Goal: Transaction & Acquisition: Purchase product/service

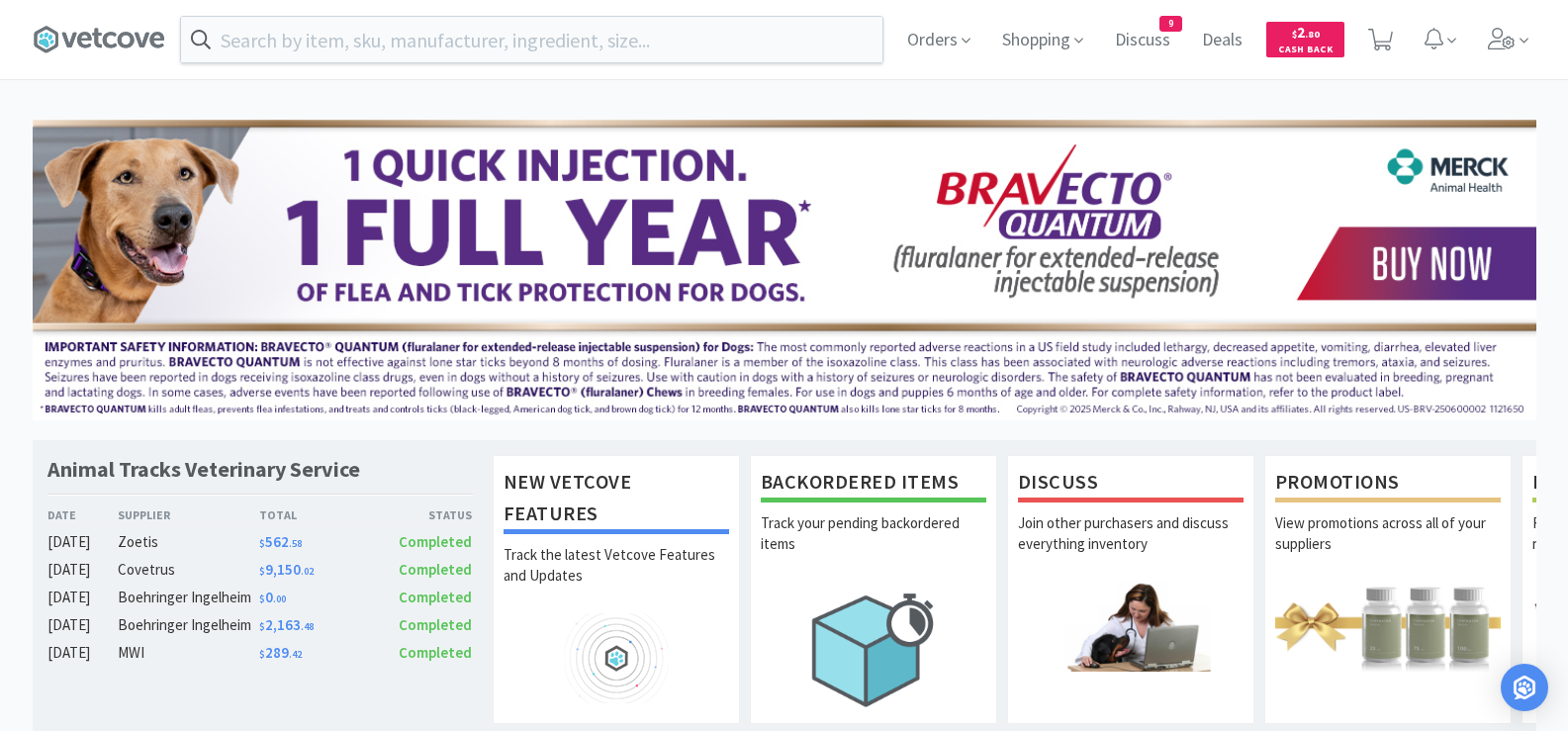
click at [559, 33] on input "text" at bounding box center [532, 40] width 702 height 46
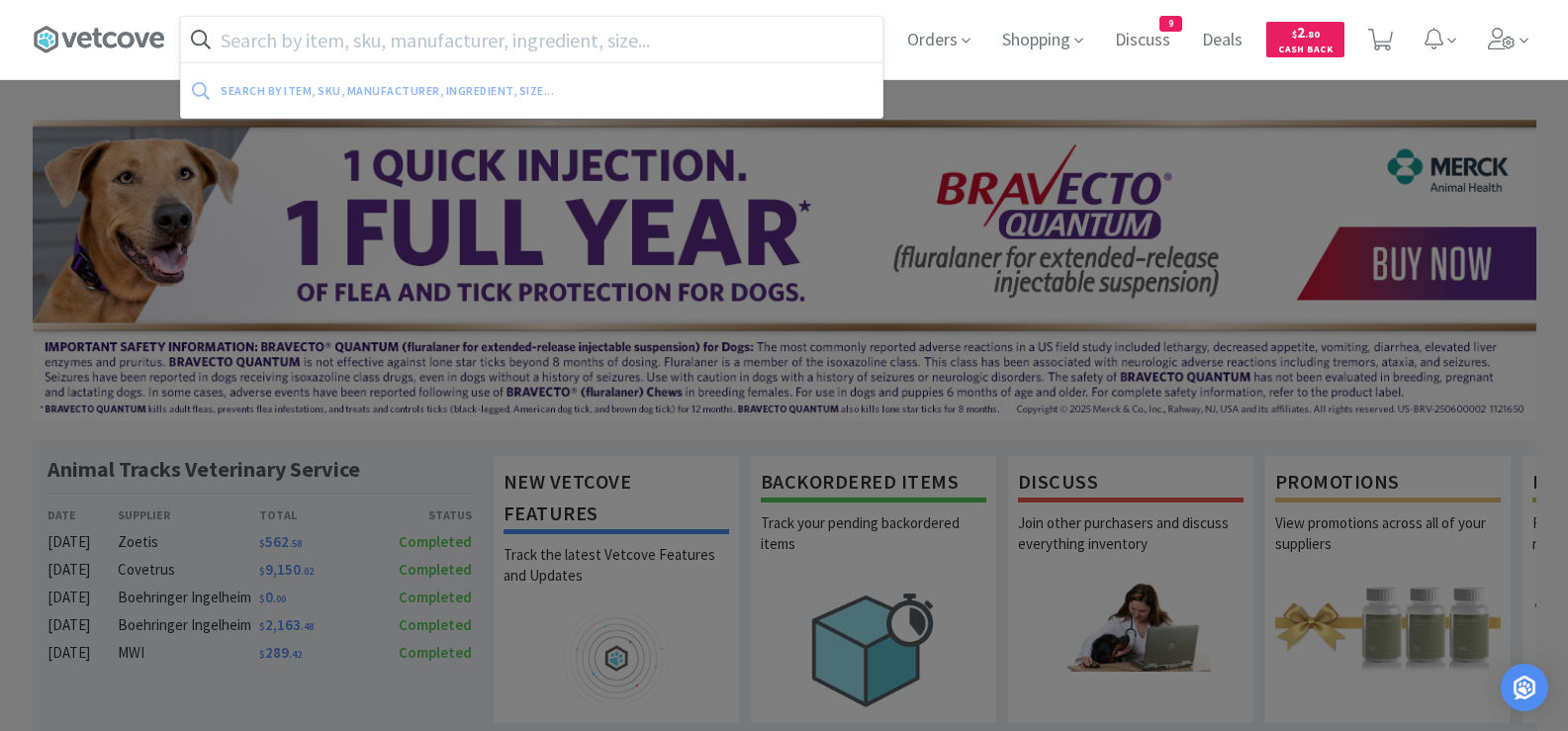
paste input "47 fr ETT"
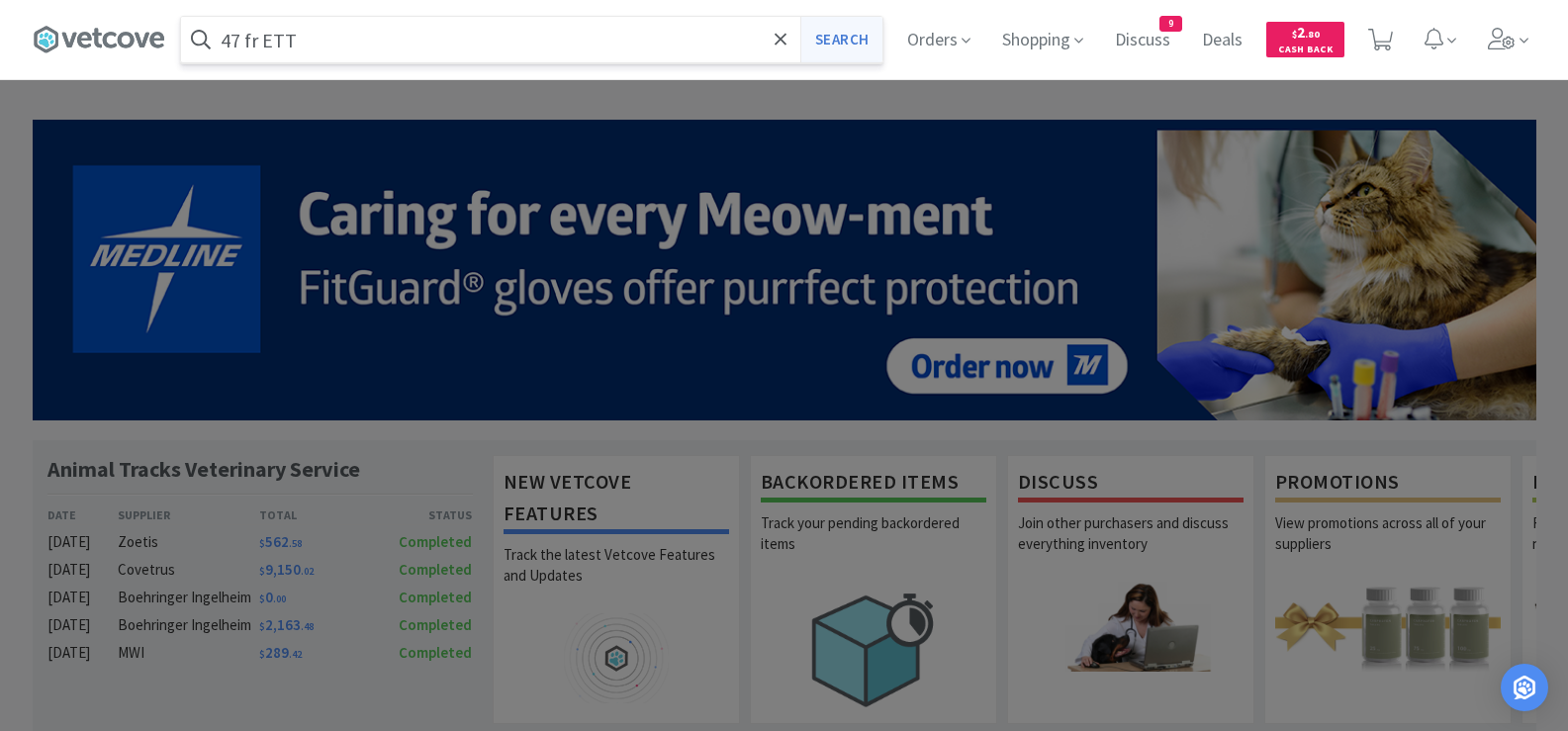
click at [834, 30] on button "Search" at bounding box center [842, 40] width 82 height 46
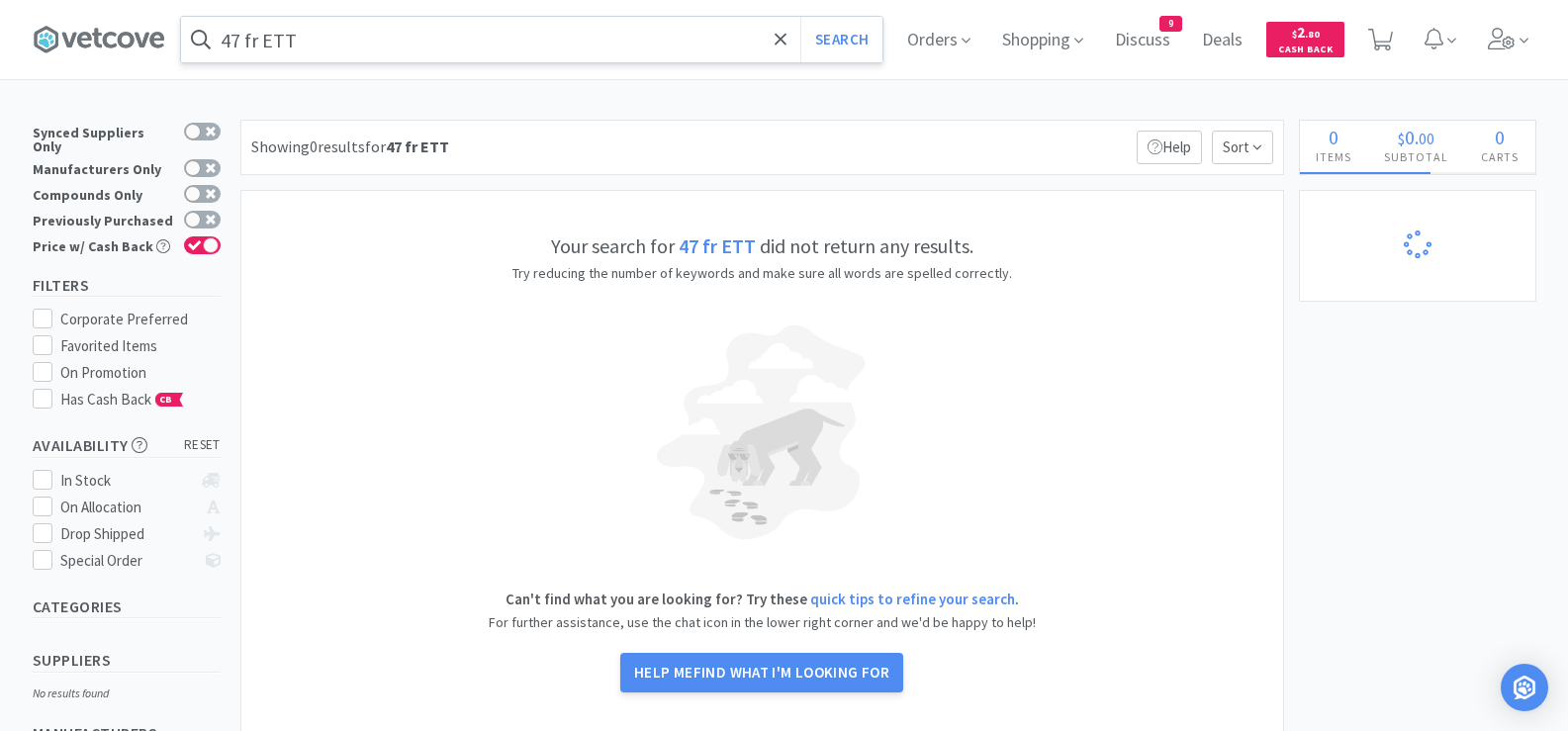
click at [495, 38] on input "47 fr ETT" at bounding box center [532, 40] width 702 height 46
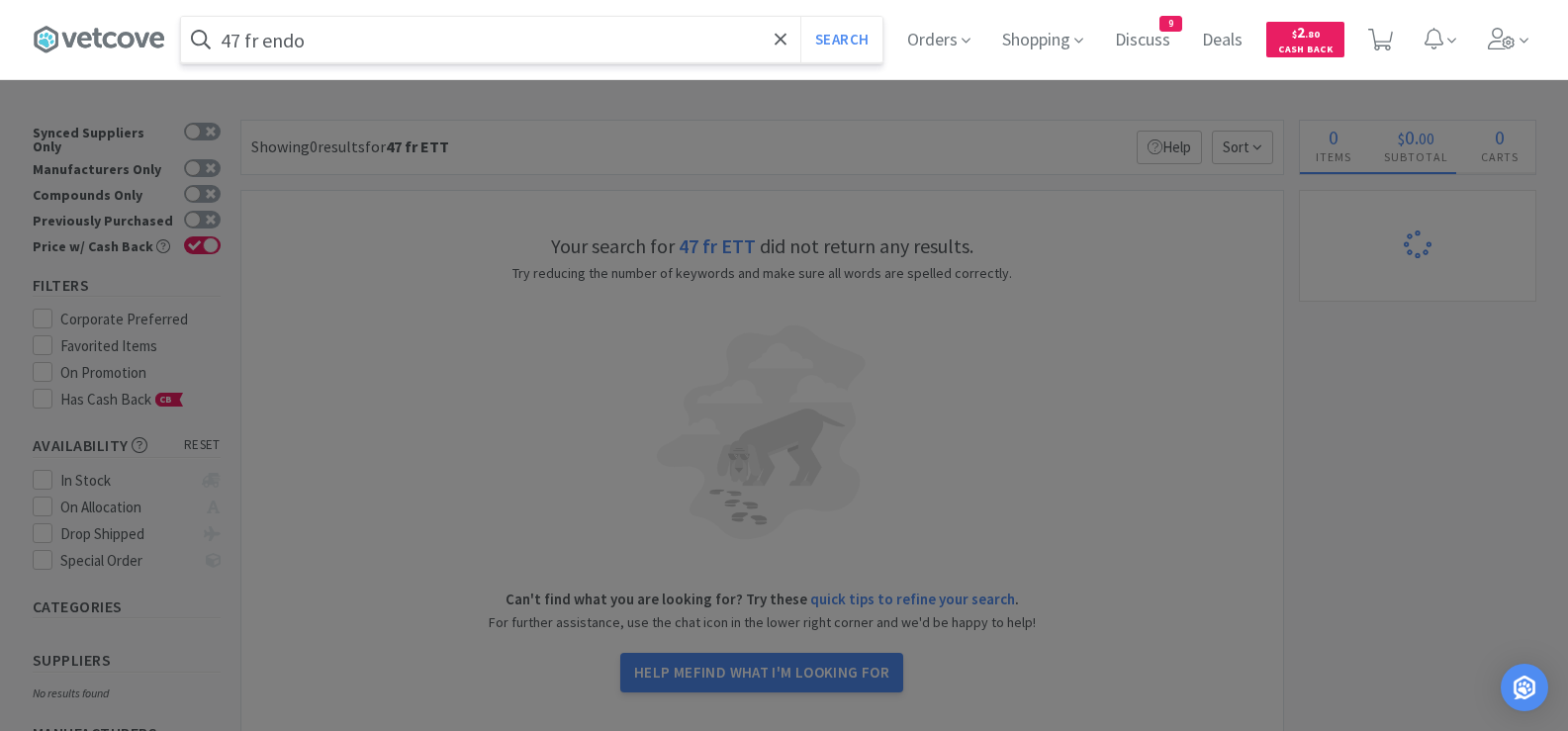
type input "47 fr endo"
click at [801, 17] on button "Search" at bounding box center [842, 40] width 82 height 46
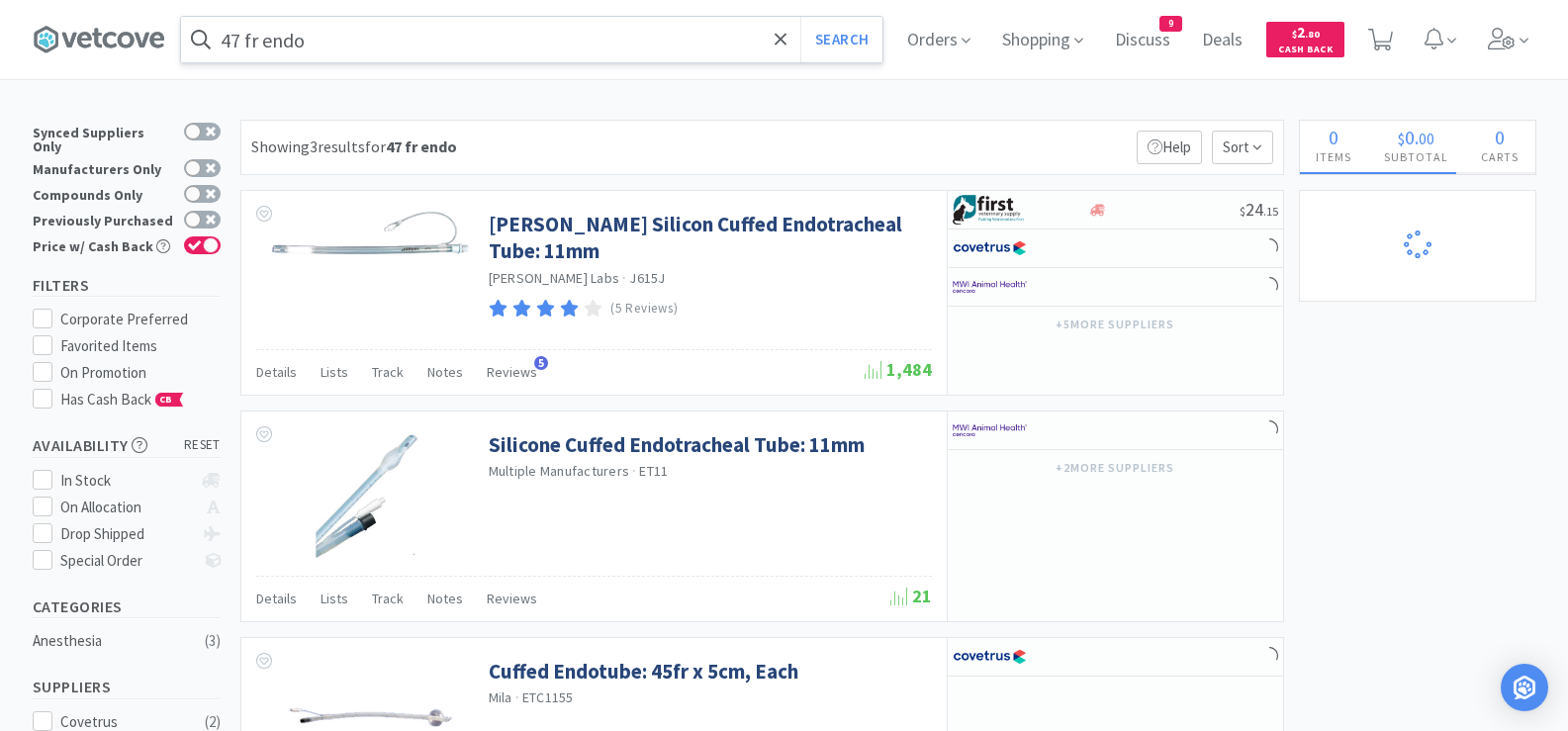
select select "1"
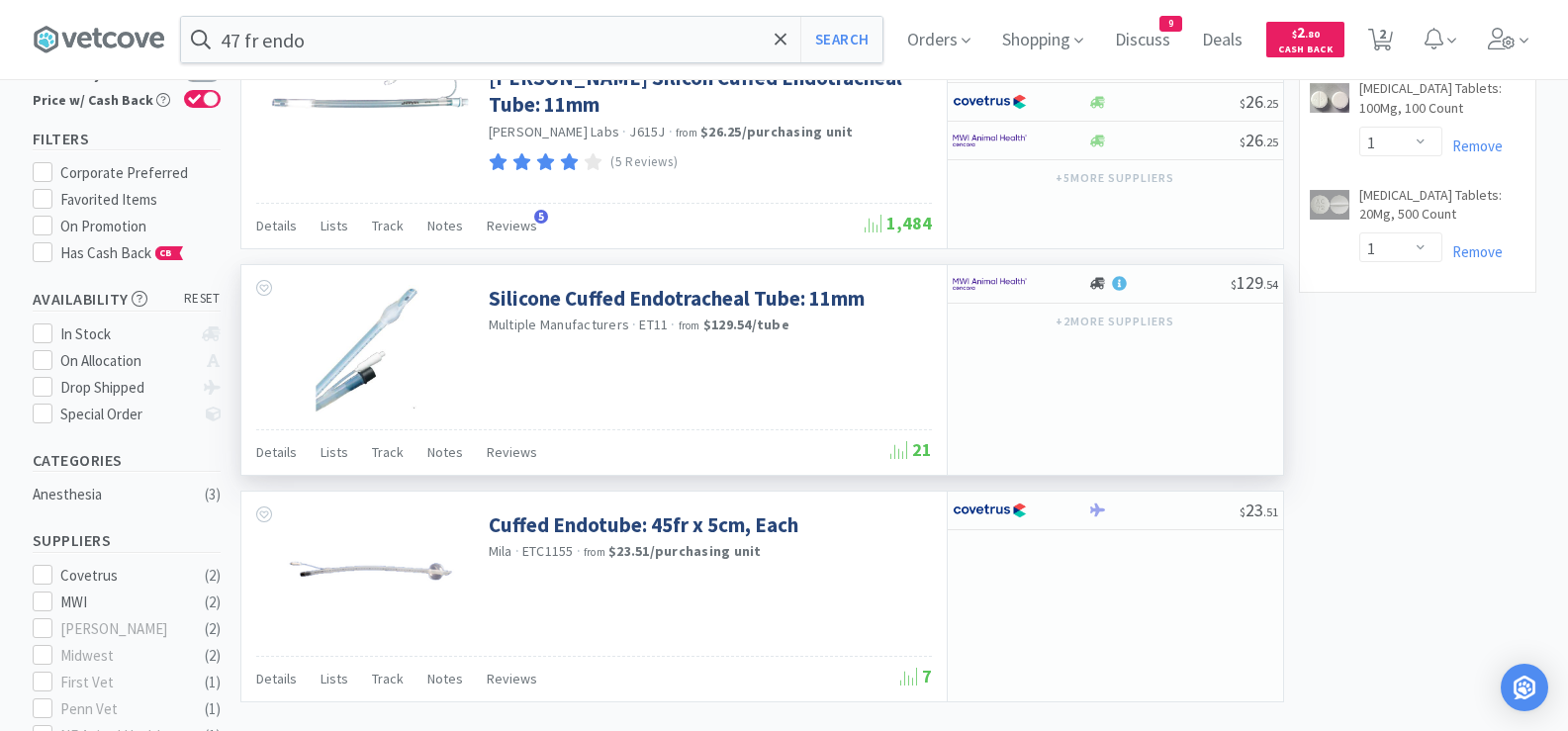
scroll to position [99, 0]
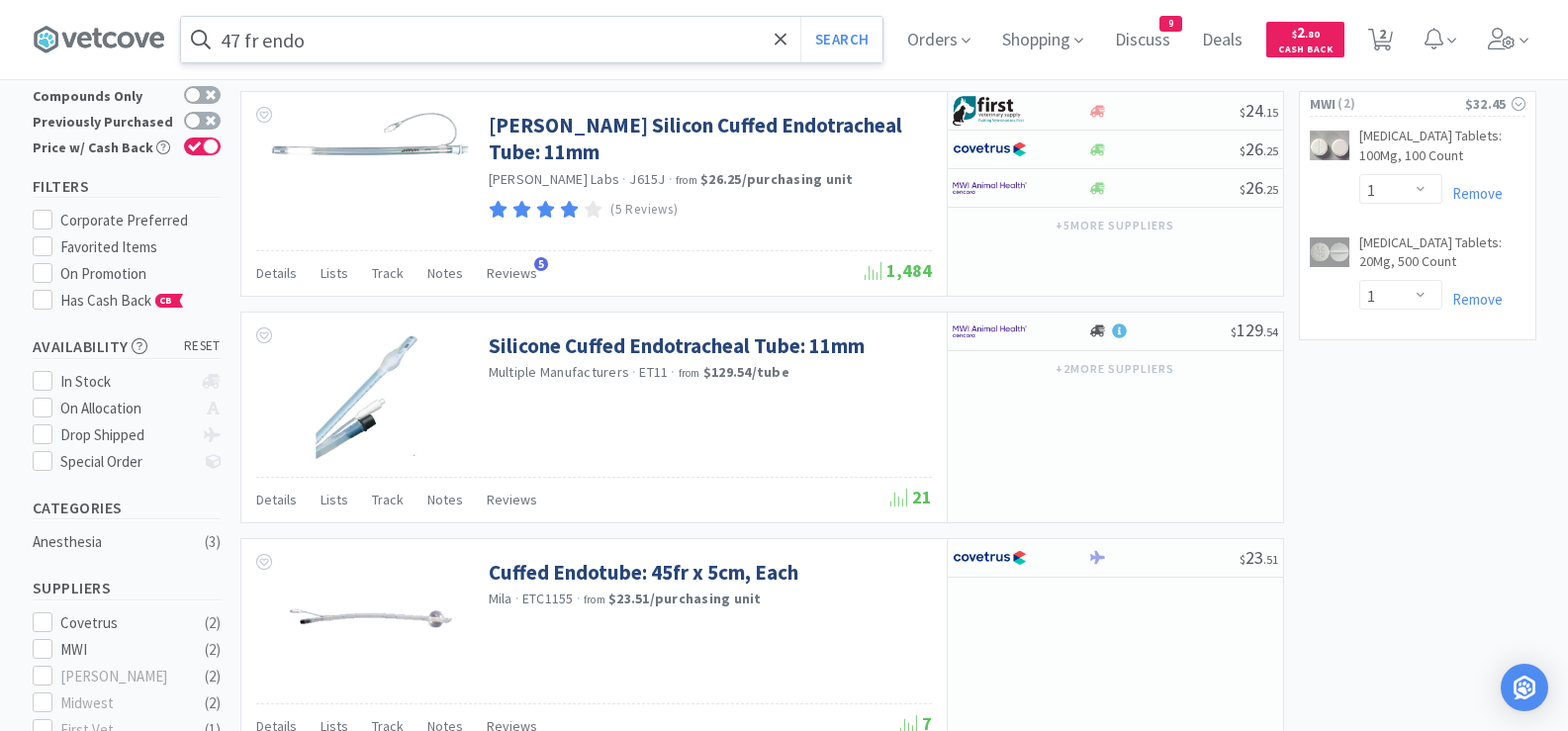
click at [411, 50] on input "47 fr endo" at bounding box center [532, 40] width 702 height 46
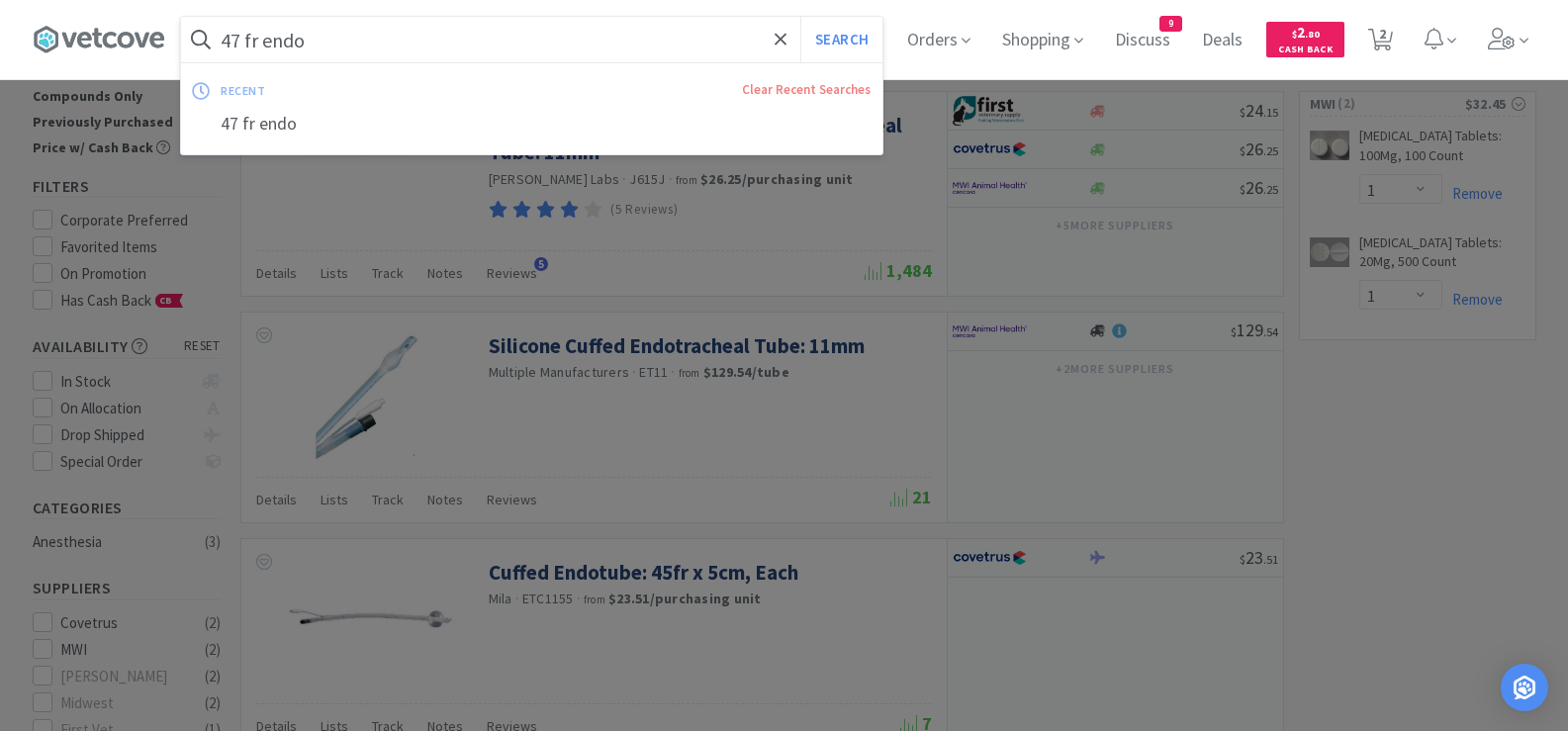
click at [258, 36] on input "47 fr endo" at bounding box center [532, 40] width 702 height 46
click at [262, 40] on input "47 fr endo" at bounding box center [532, 40] width 702 height 46
click at [436, 39] on input "47 fr endo" at bounding box center [532, 40] width 702 height 46
click at [266, 45] on input "47 fr endo" at bounding box center [532, 40] width 702 height 46
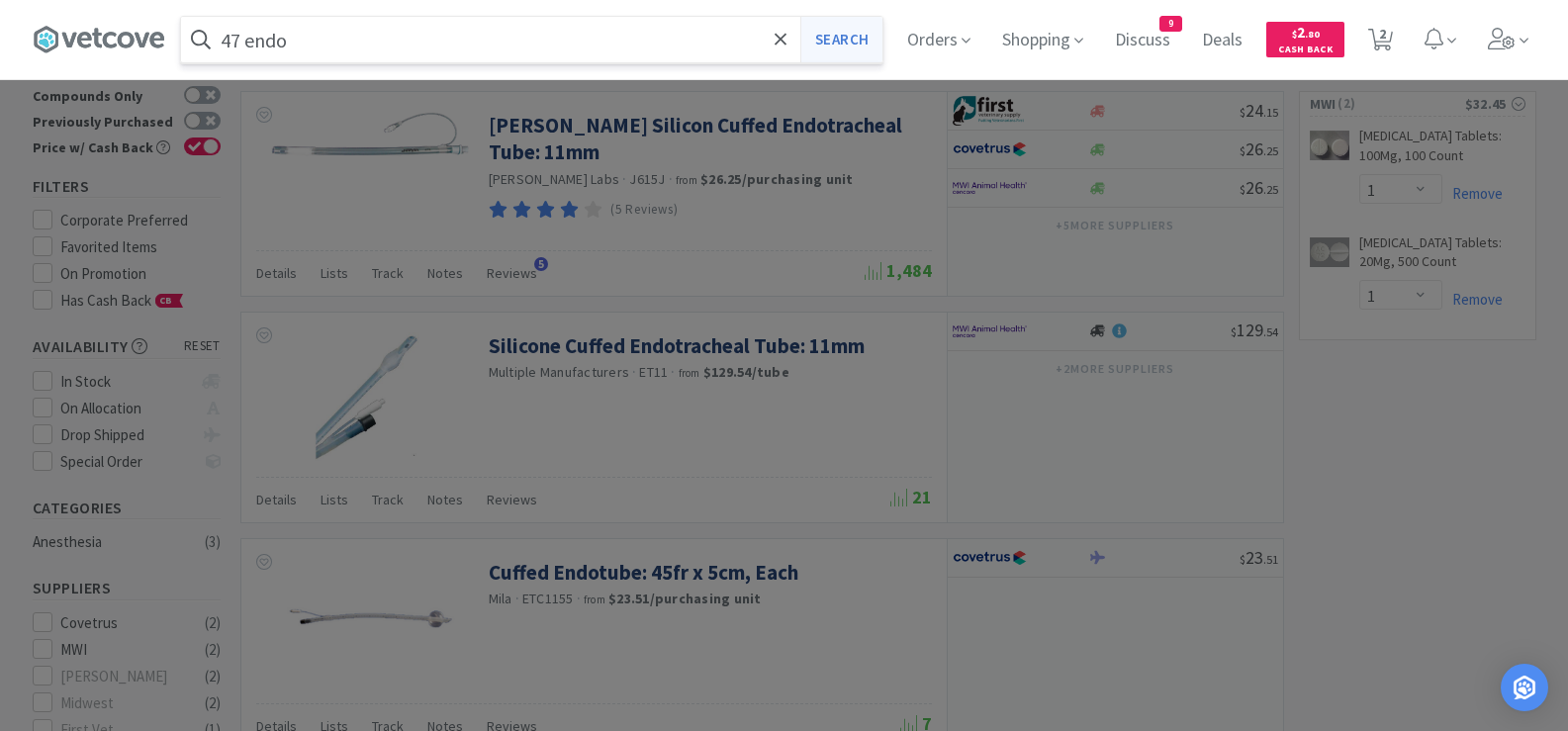
type input "47 endo"
click at [839, 37] on button "Search" at bounding box center [842, 40] width 82 height 46
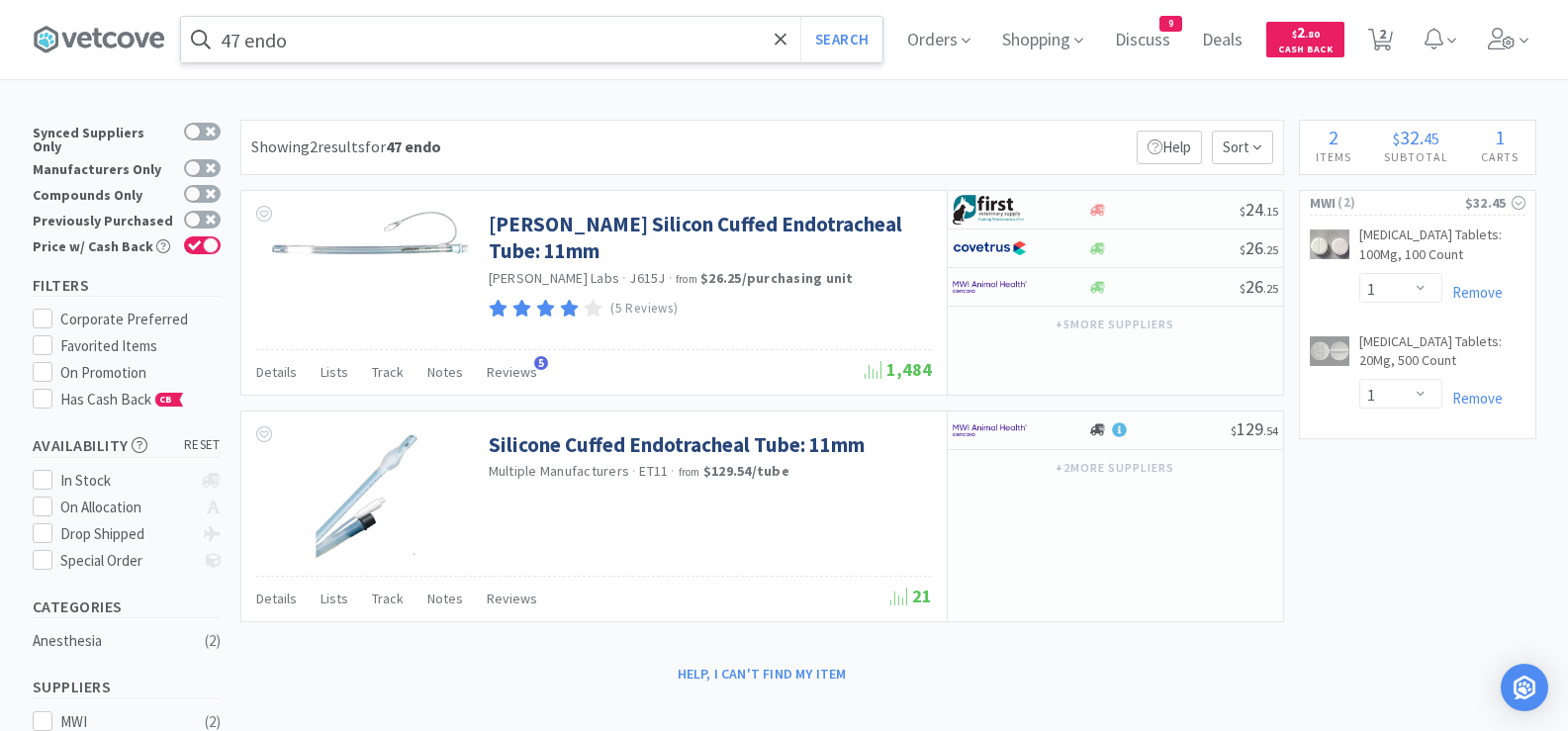
click at [371, 33] on input "47 endo" at bounding box center [532, 40] width 702 height 46
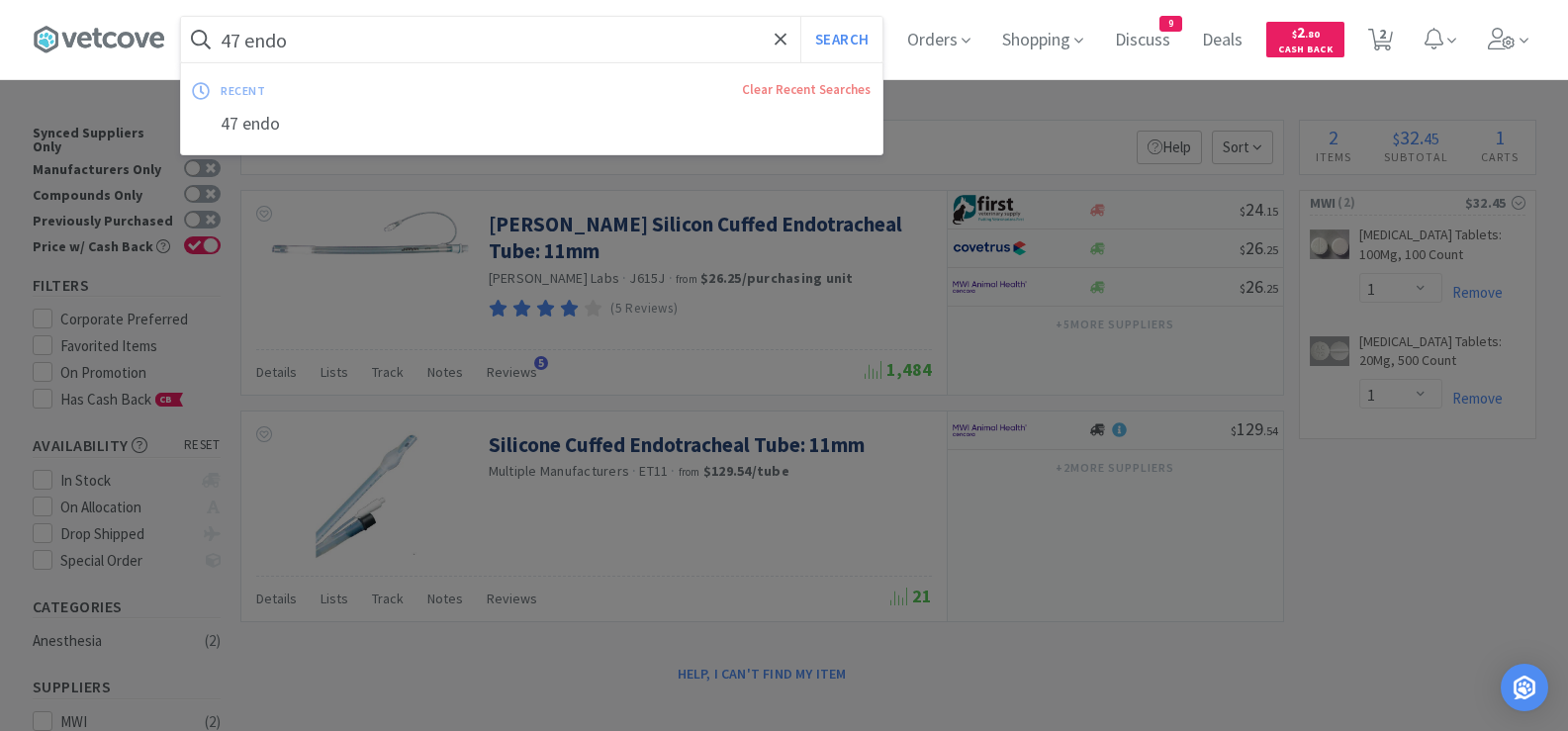
click at [371, 33] on input "47 endo" at bounding box center [532, 40] width 702 height 46
click at [322, 38] on input "47 endo" at bounding box center [532, 40] width 702 height 46
click at [458, 202] on div at bounding box center [784, 366] width 1568 height 731
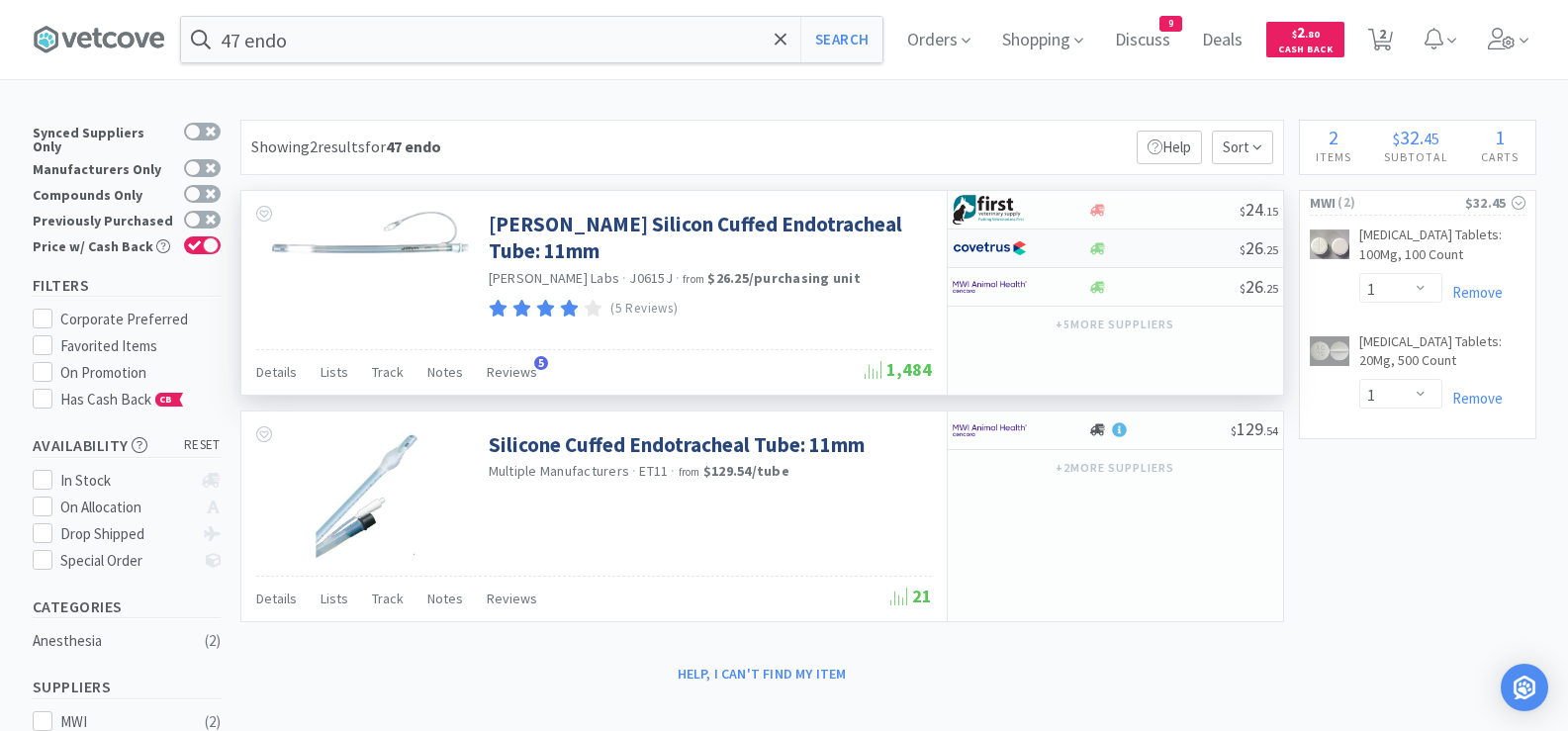
click at [1178, 244] on div at bounding box center [1164, 248] width 151 height 15
select select "1"
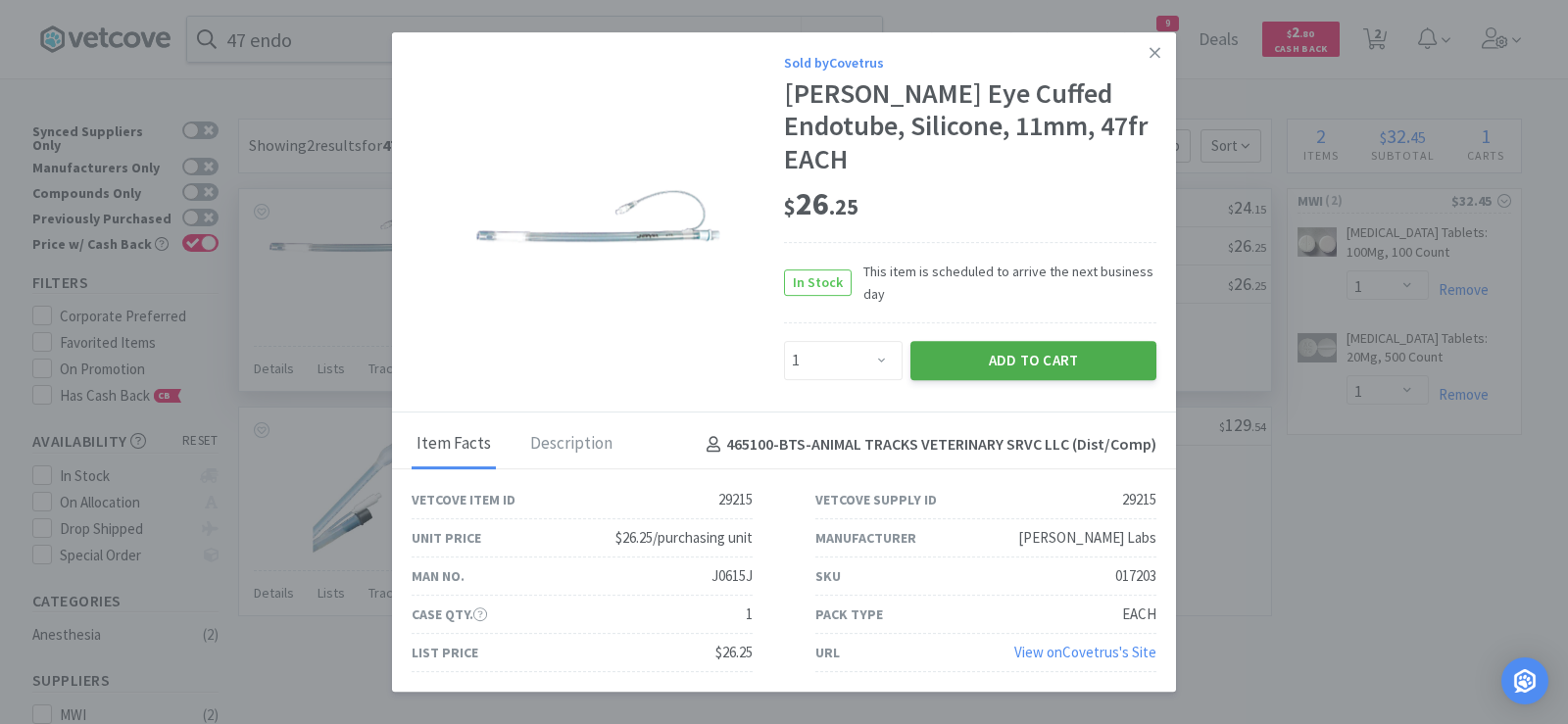
click at [1024, 342] on button "Add to Cart" at bounding box center [1034, 360] width 246 height 39
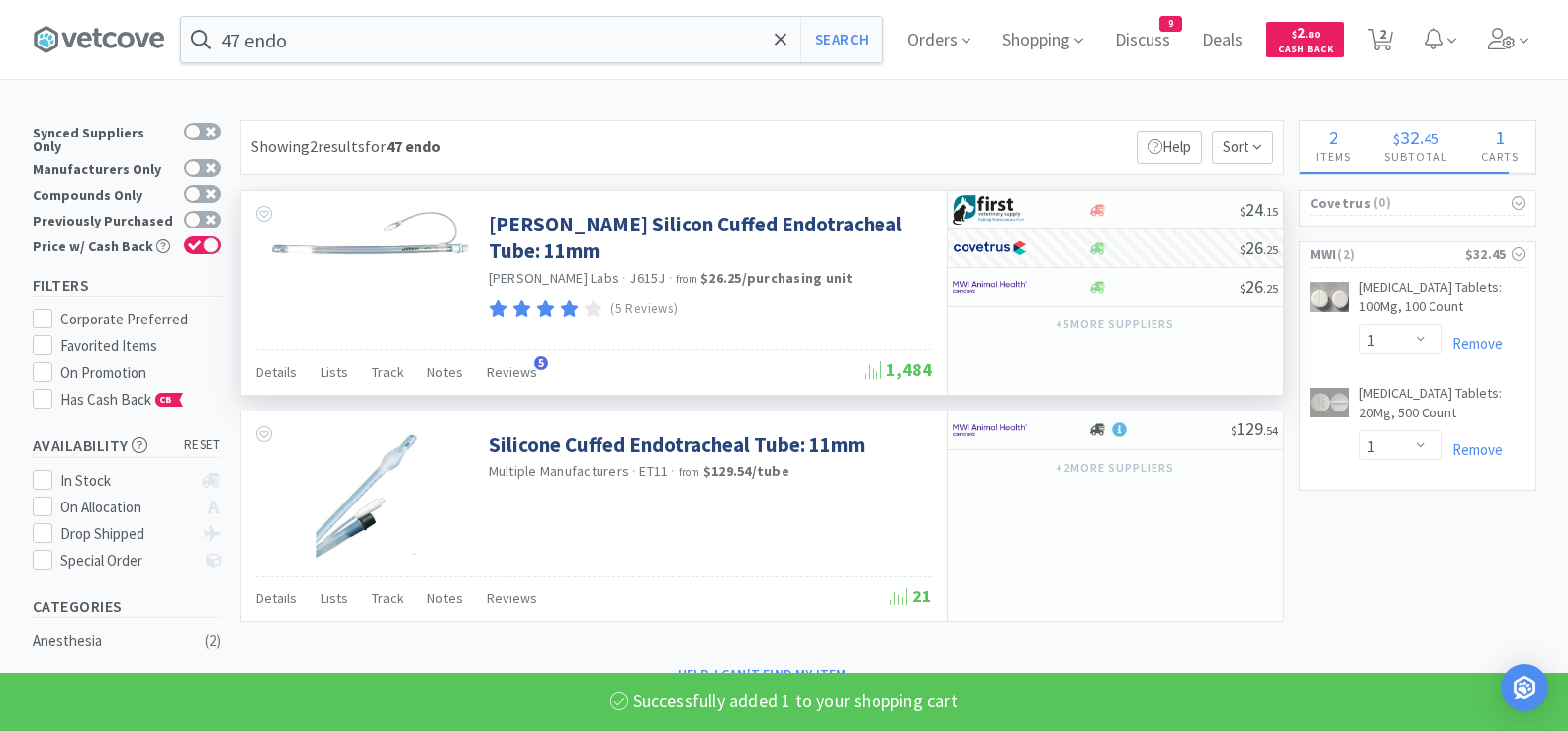
select select "1"
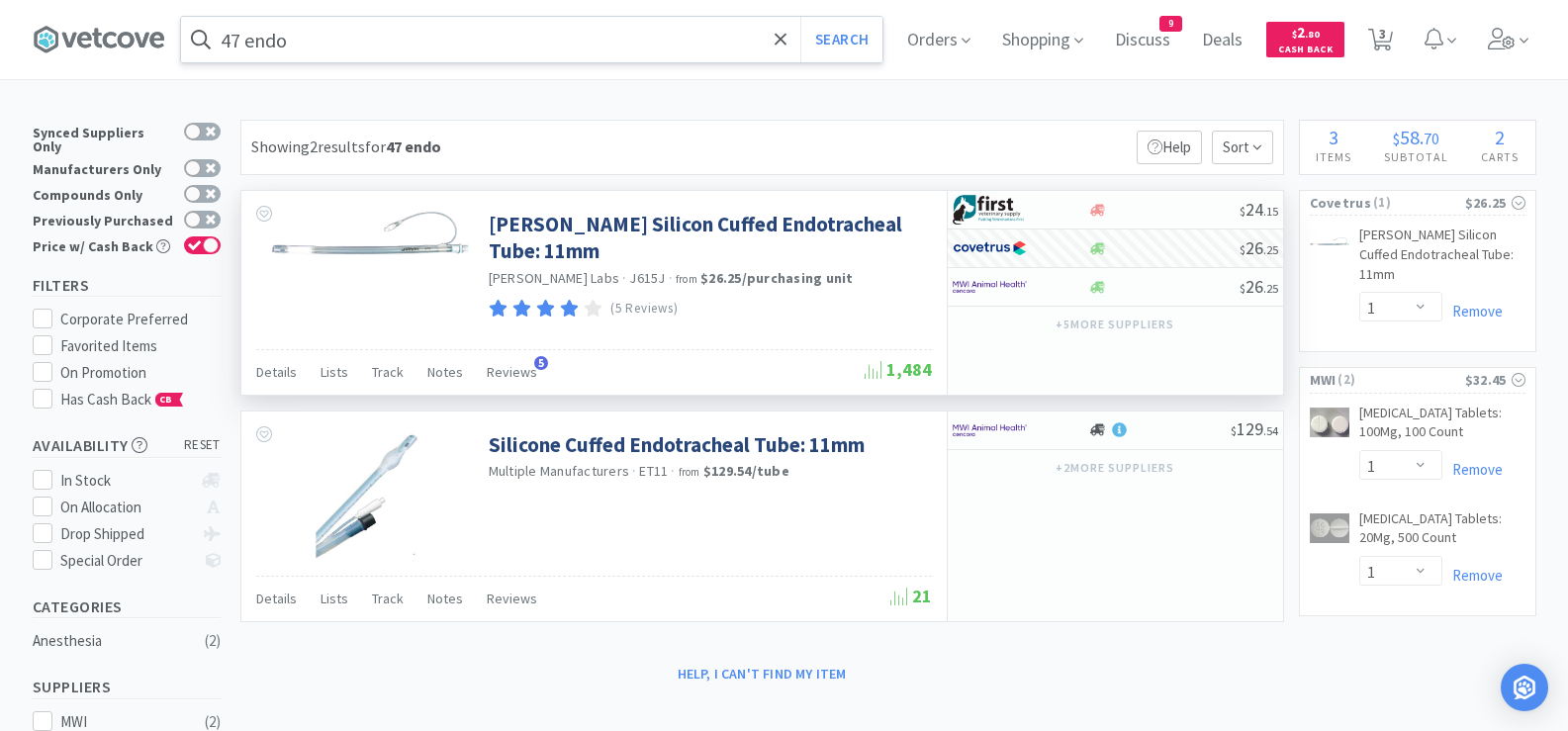
click at [590, 45] on input "47 endo" at bounding box center [532, 40] width 702 height 46
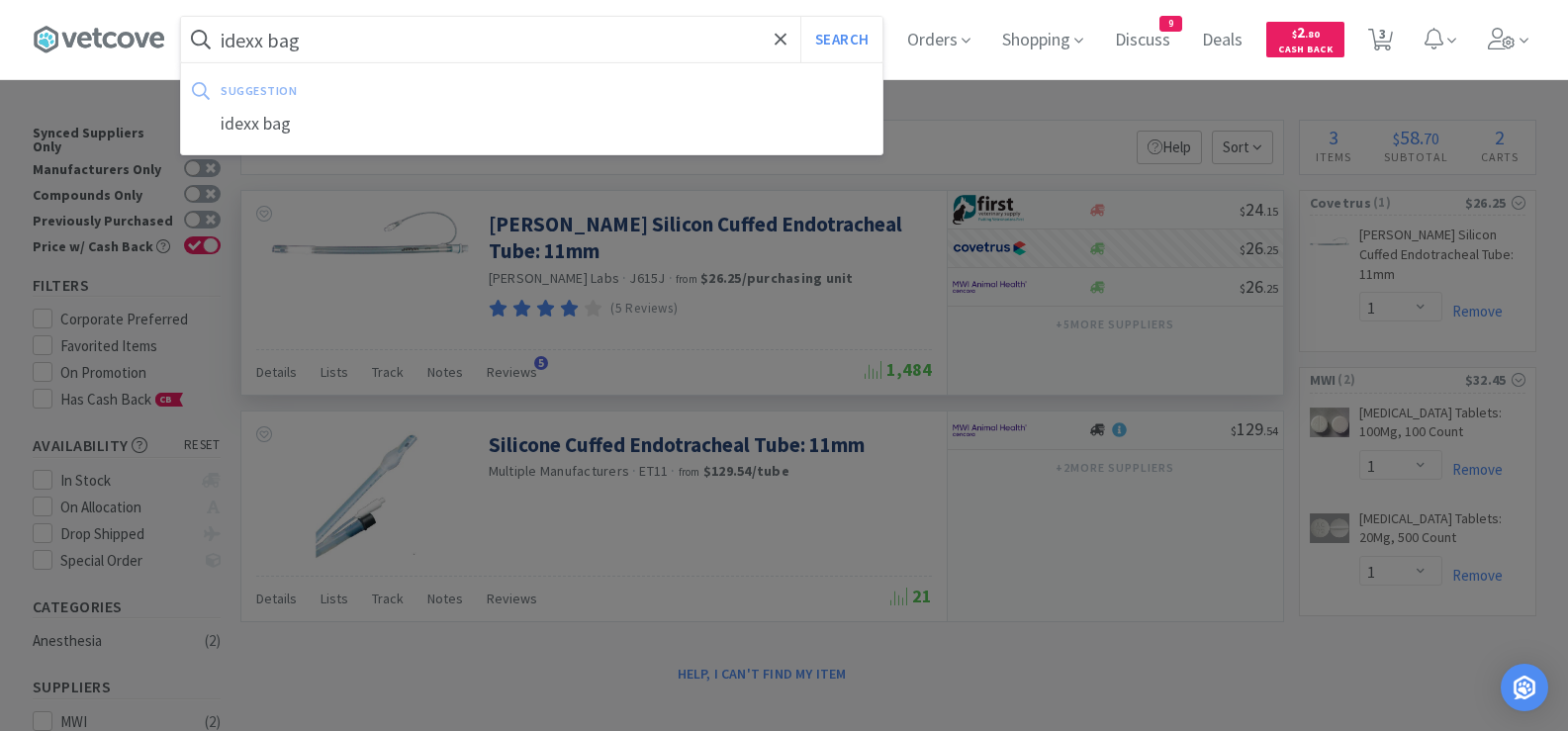
type input "idexx bag"
click at [801, 17] on button "Search" at bounding box center [842, 40] width 82 height 46
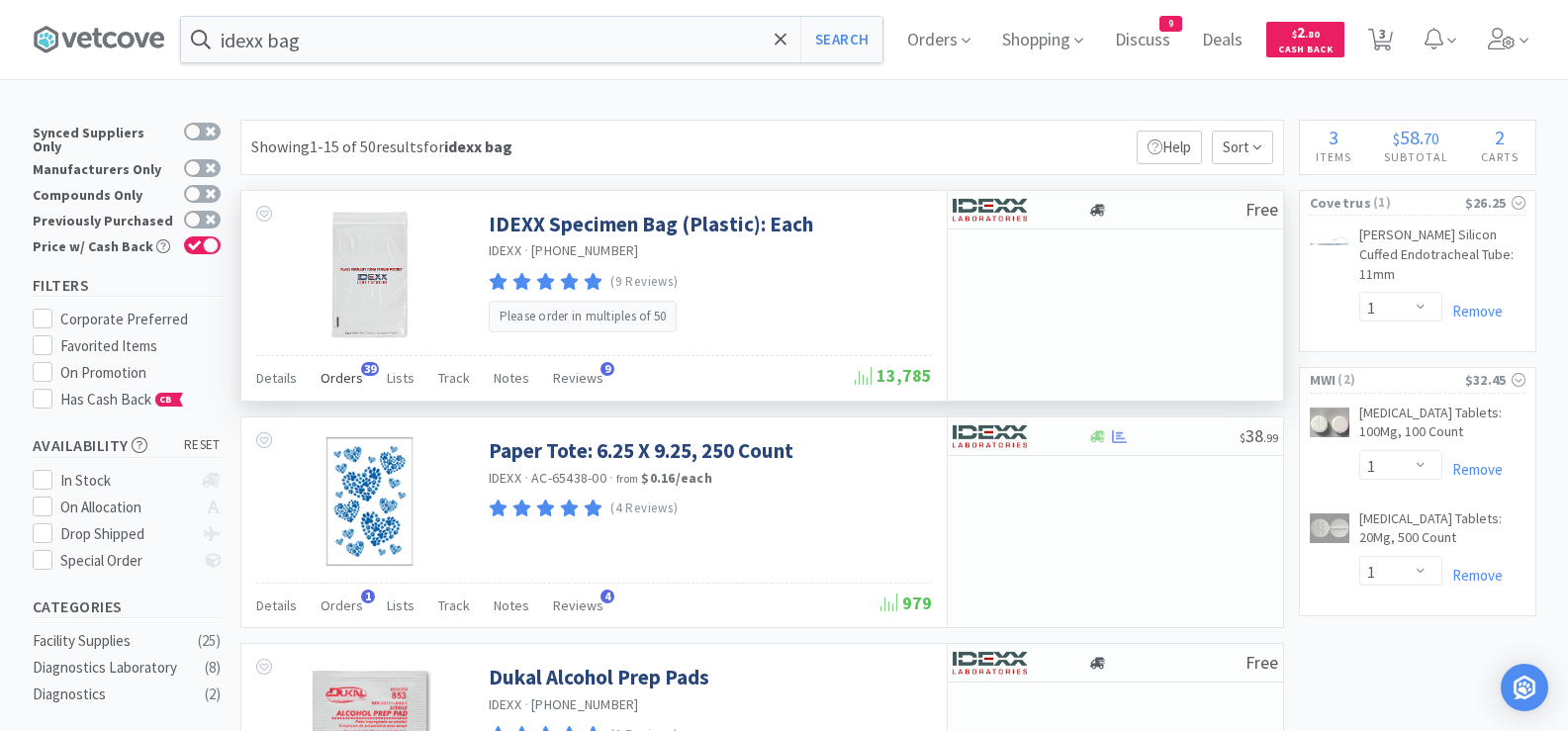
click at [347, 383] on span "Orders" at bounding box center [342, 377] width 43 height 18
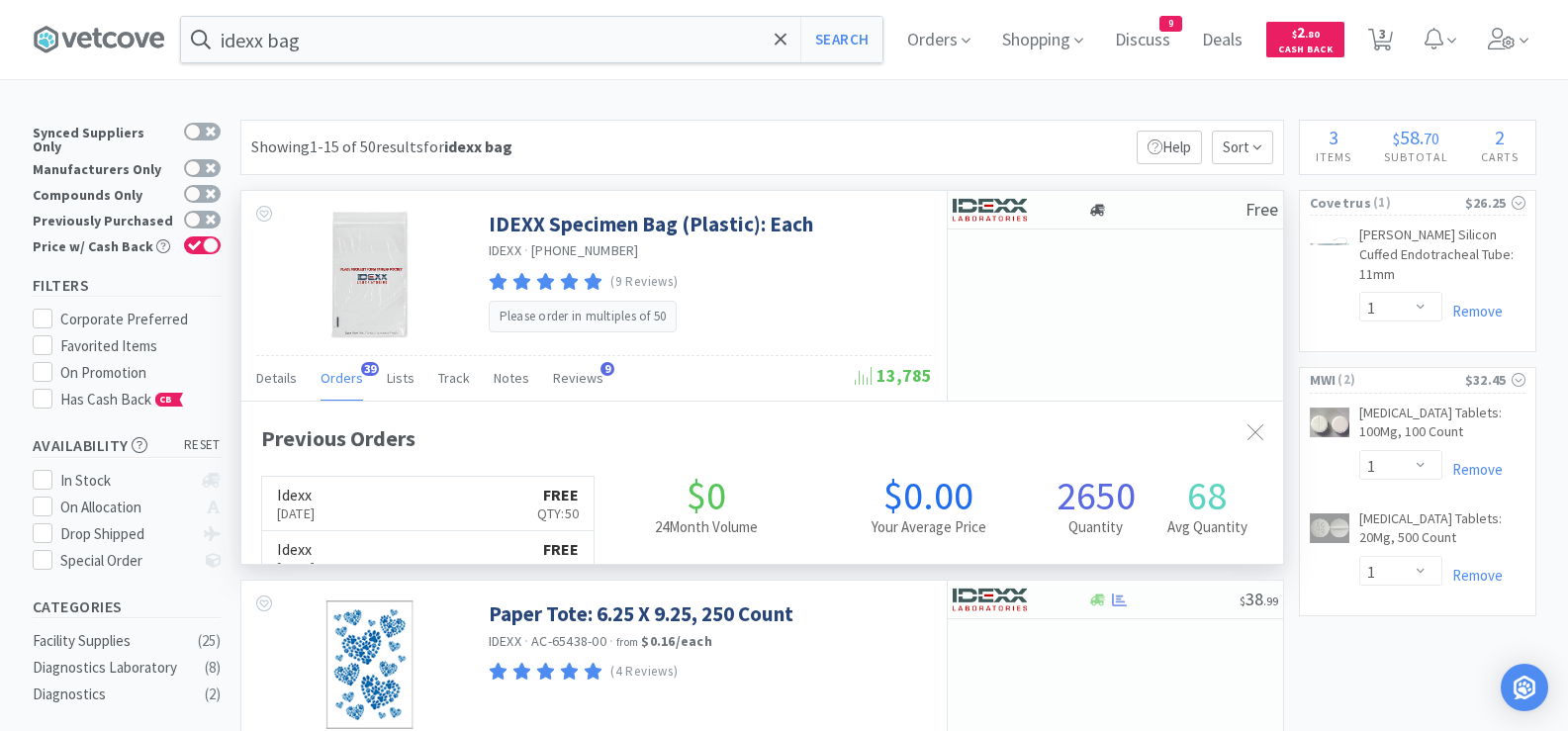
scroll to position [530, 1041]
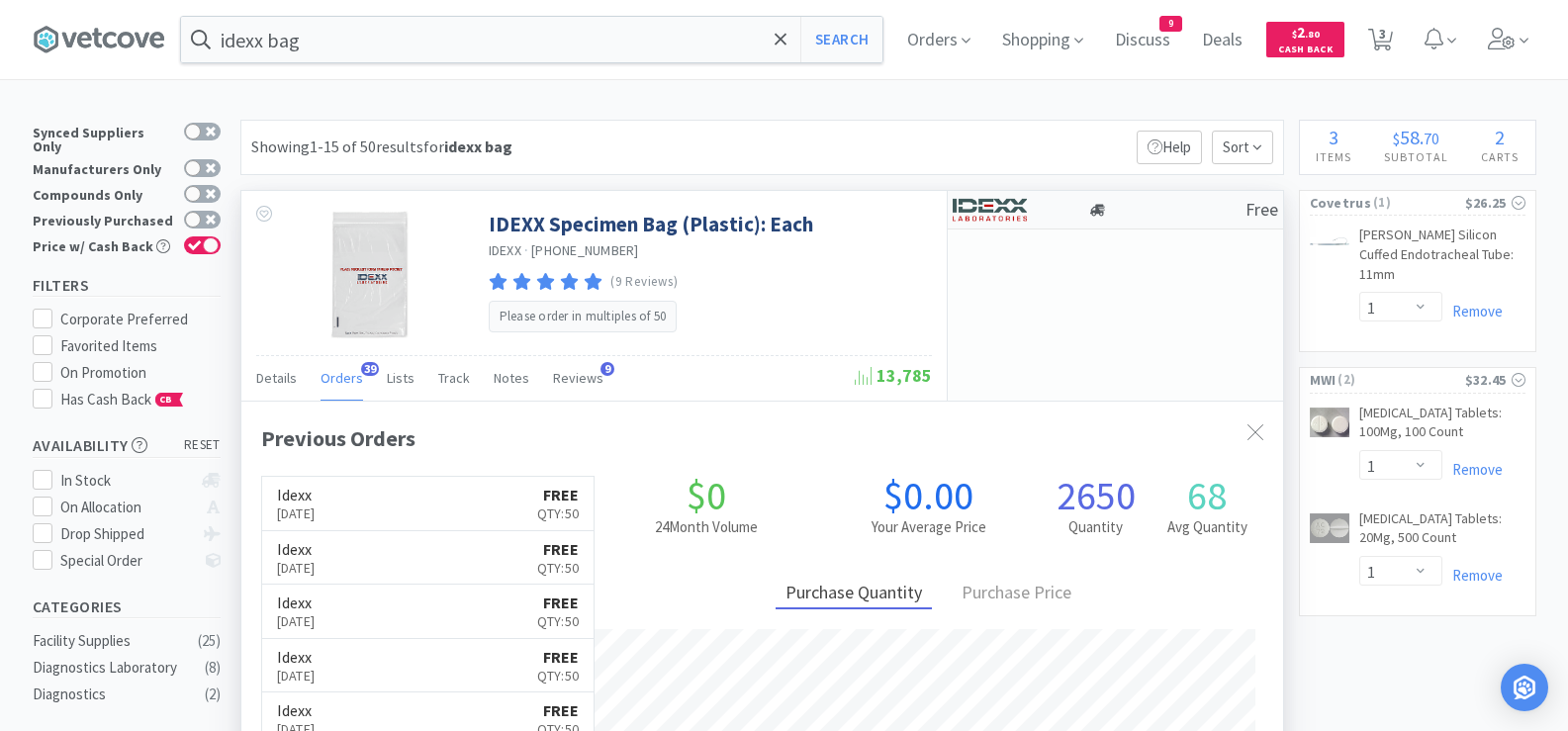
click at [1125, 211] on div at bounding box center [1167, 210] width 157 height 15
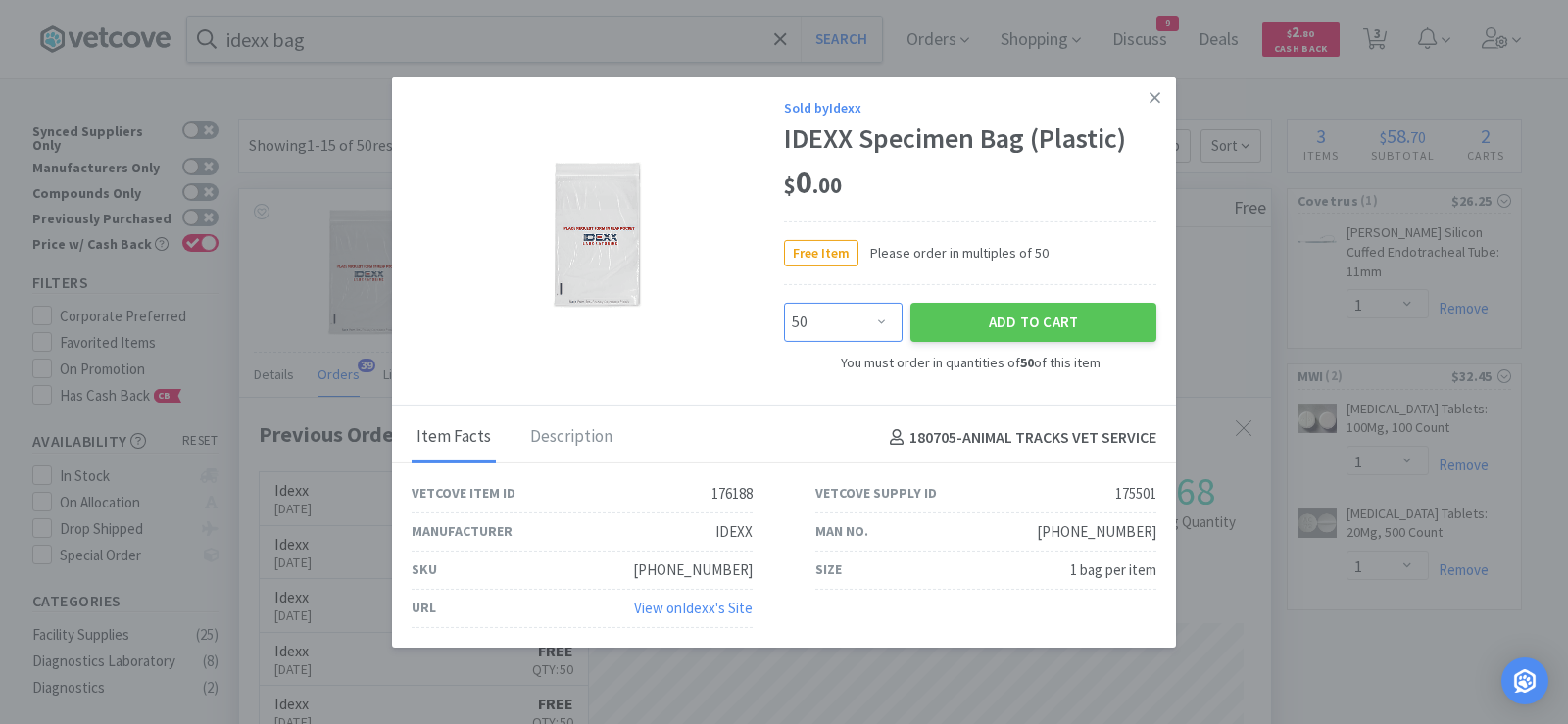
click at [879, 325] on select "Enter Quantity 50 100 150 200 250 300 350 400 450 500 550 600 650 700 750 800 8…" at bounding box center [844, 323] width 118 height 39
select select "100"
click at [784, 303] on select "Enter Quantity 50 100 150 200 250 300 350 400 450 500 550 600 650 700 750 800 8…" at bounding box center [844, 323] width 118 height 39
click at [1057, 329] on button "Add to Cart" at bounding box center [1034, 323] width 246 height 39
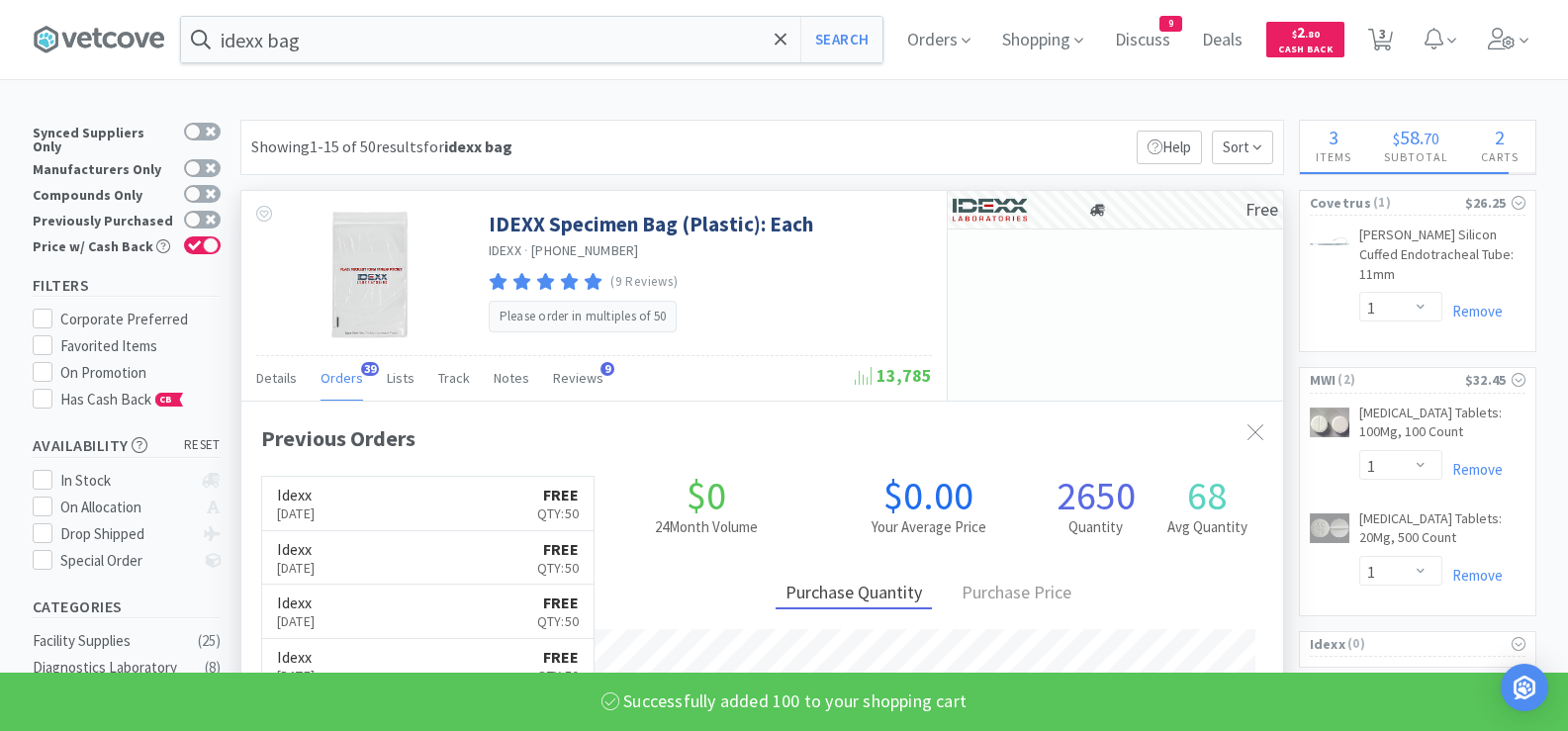
select select "100"
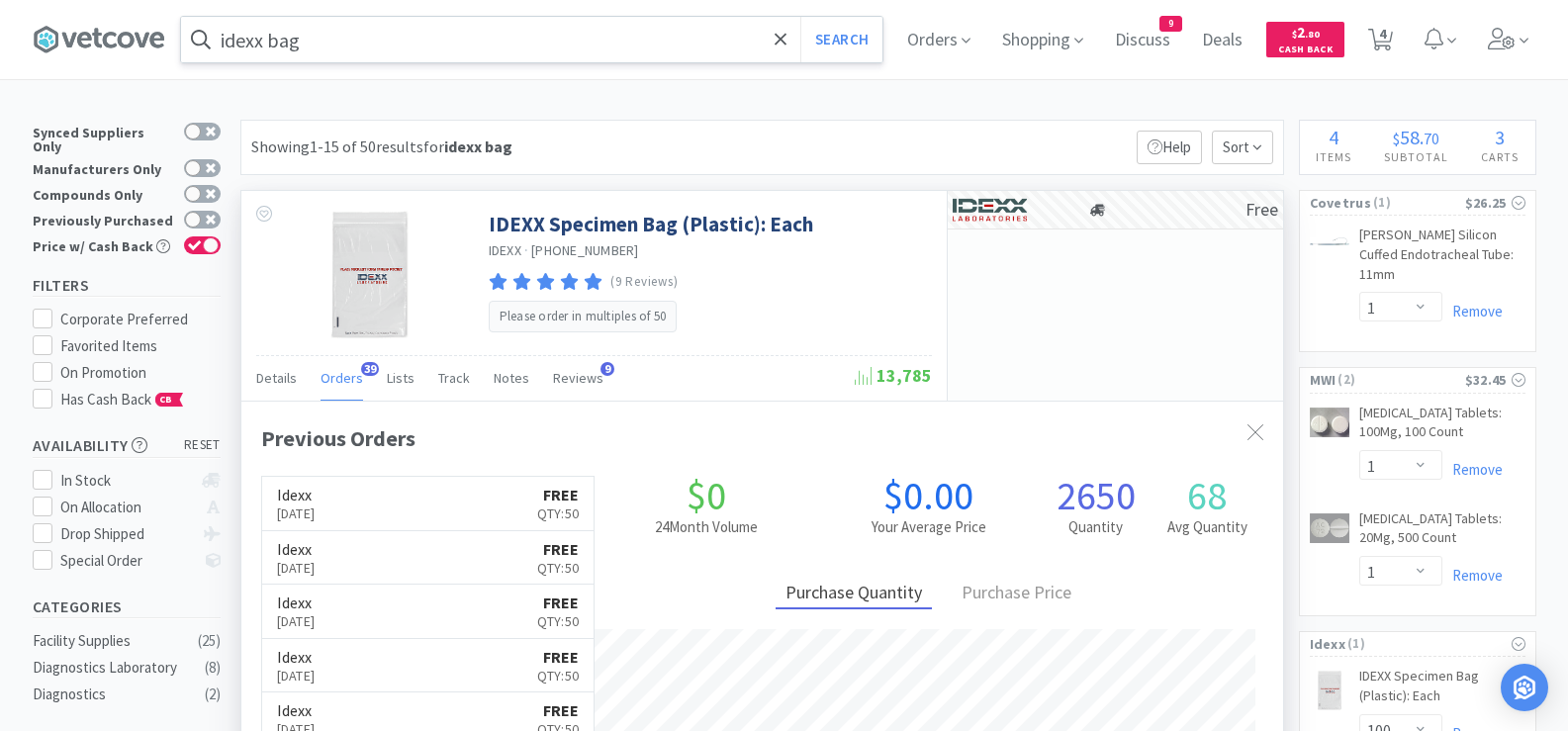
click at [623, 44] on input "idexx bag" at bounding box center [532, 40] width 702 height 46
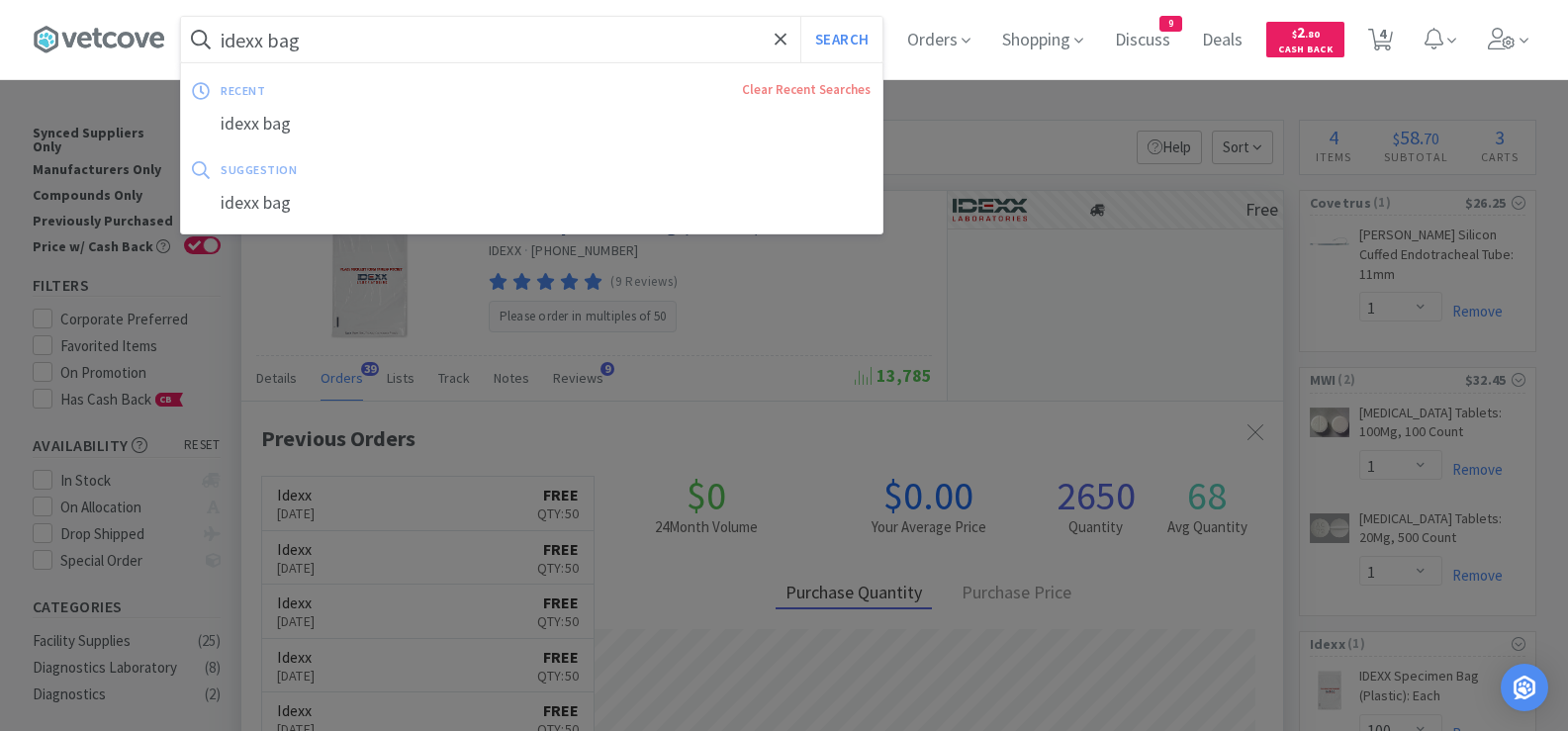
paste input "[MEDICAL_DATA] 20m"
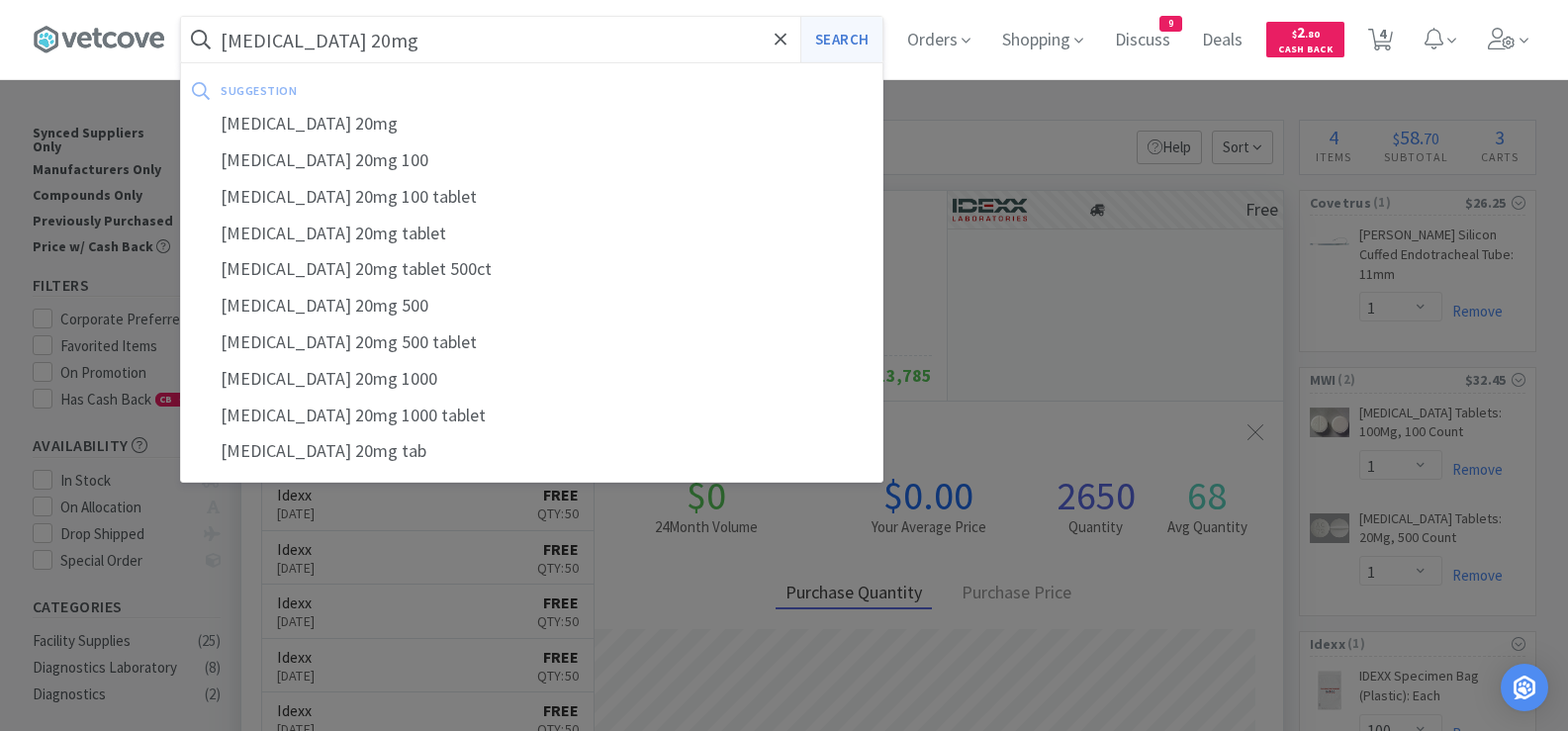
type input "[MEDICAL_DATA] 20mg"
click at [845, 44] on button "Search" at bounding box center [842, 40] width 82 height 46
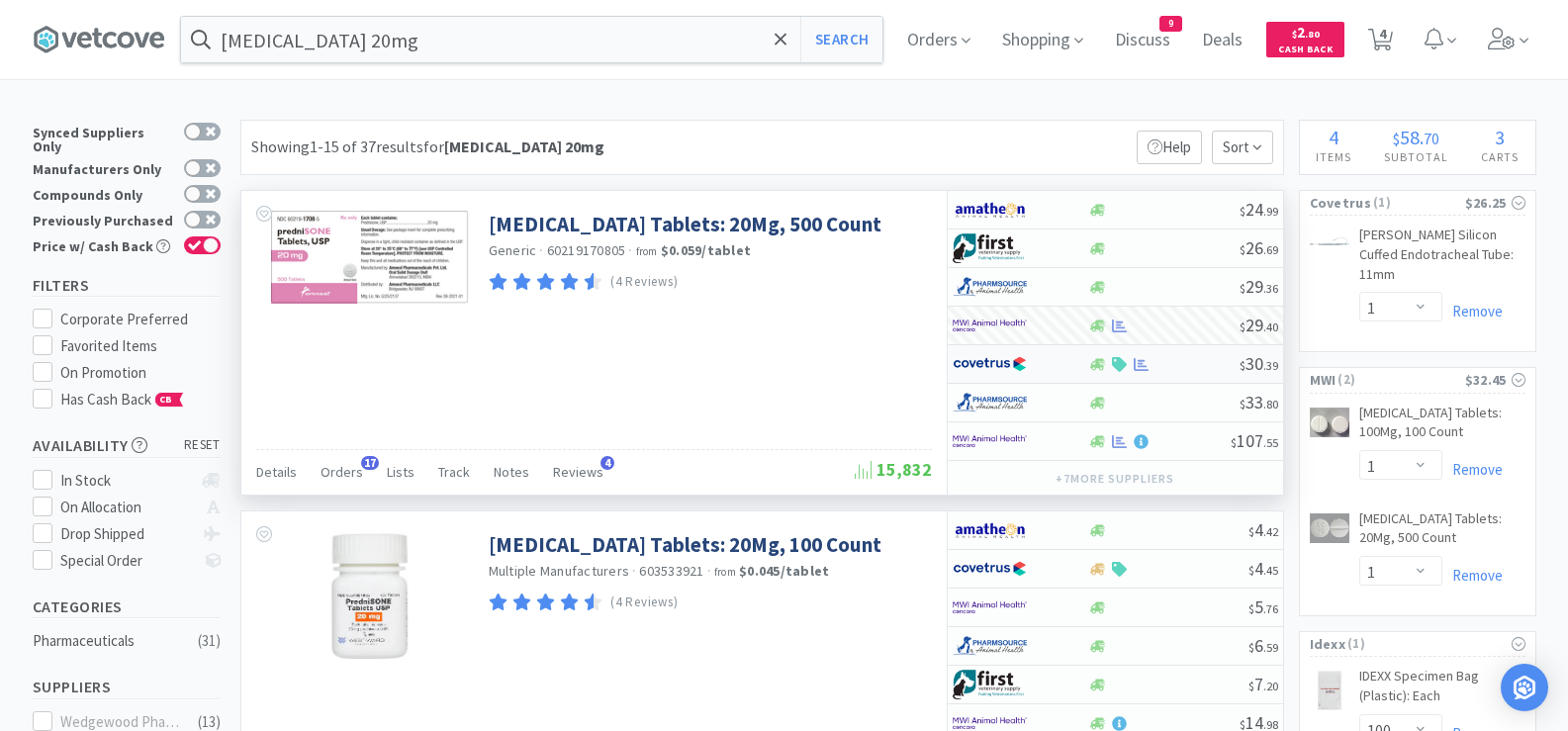
click at [1194, 368] on div at bounding box center [1164, 364] width 151 height 15
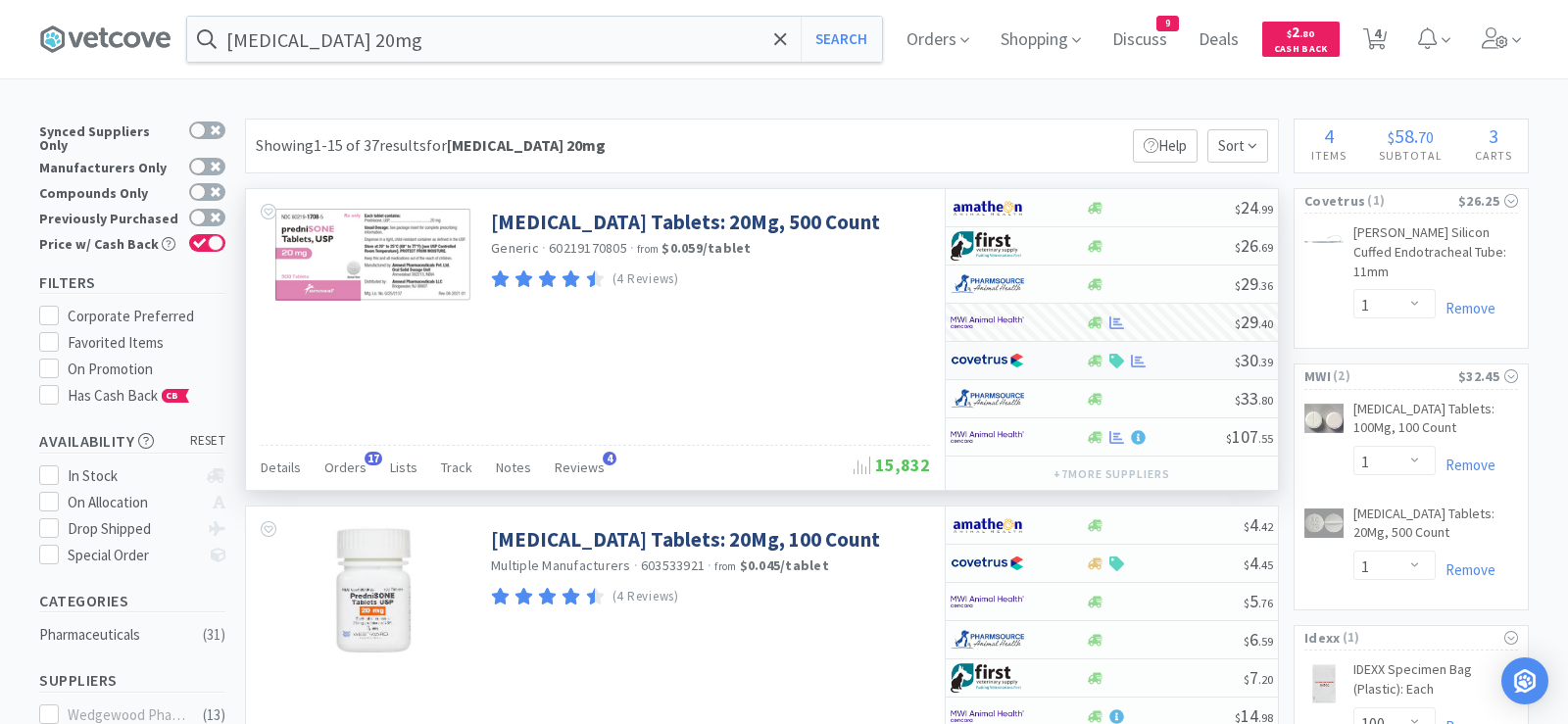
select select "1"
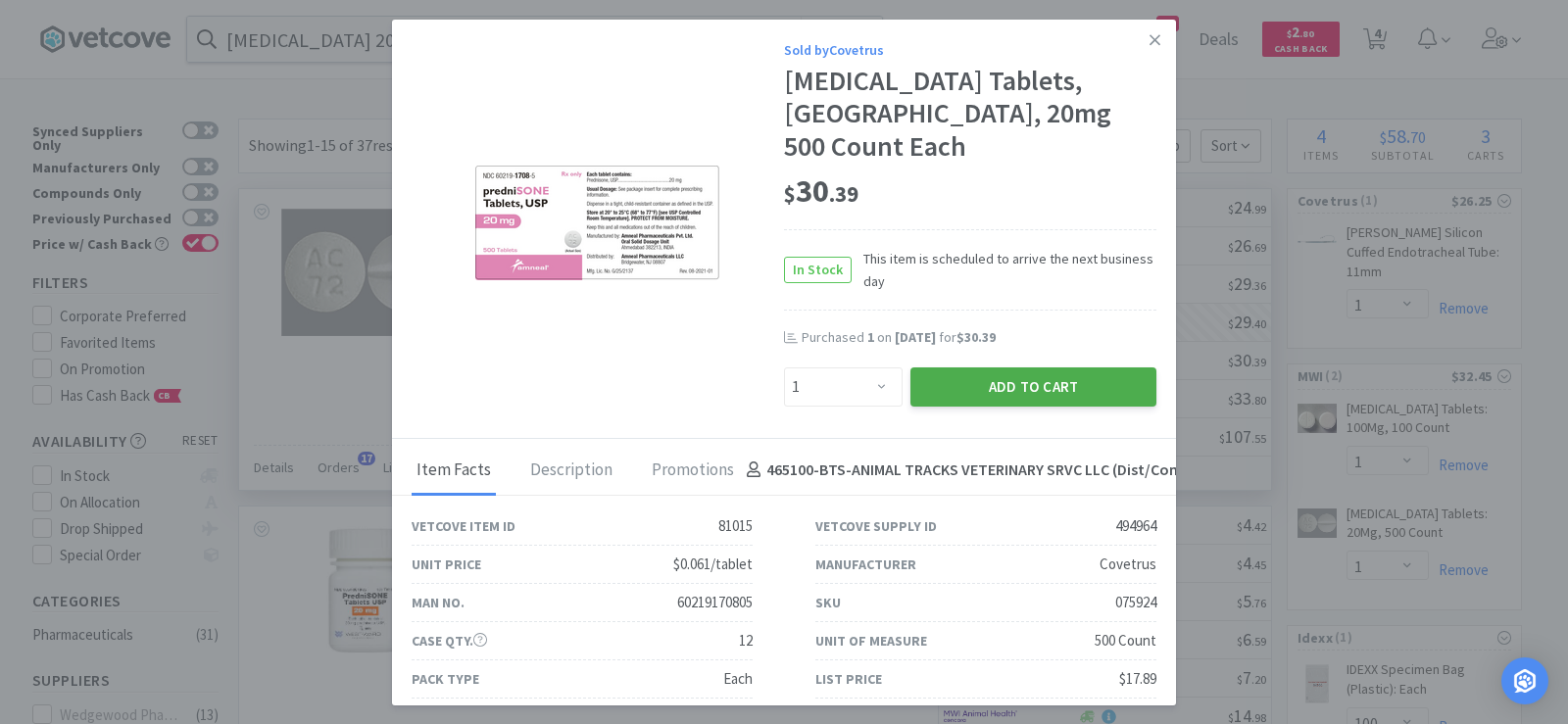
click at [1036, 367] on button "Add to Cart" at bounding box center [1034, 387] width 246 height 39
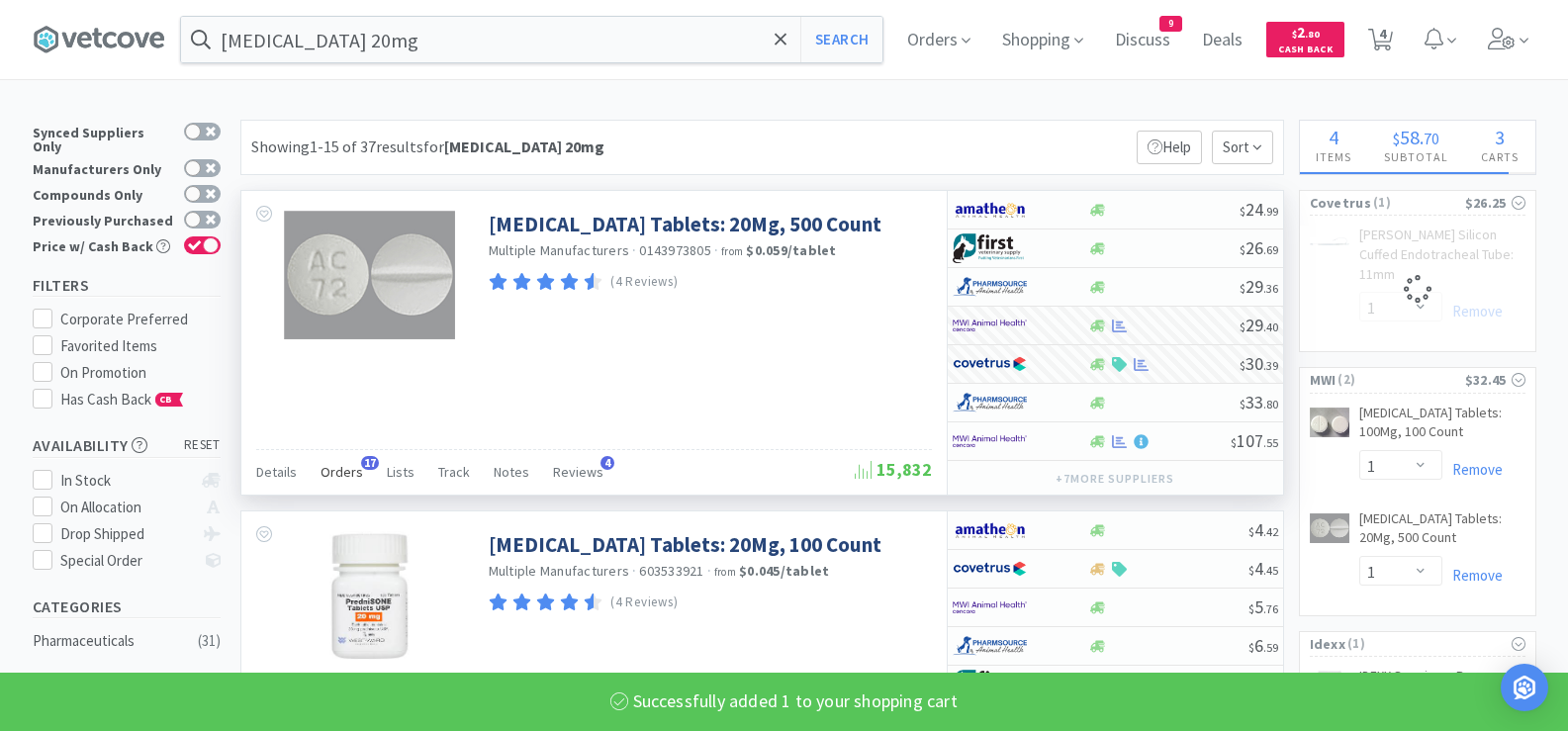
click at [342, 476] on span "Orders" at bounding box center [342, 472] width 43 height 18
select select "1"
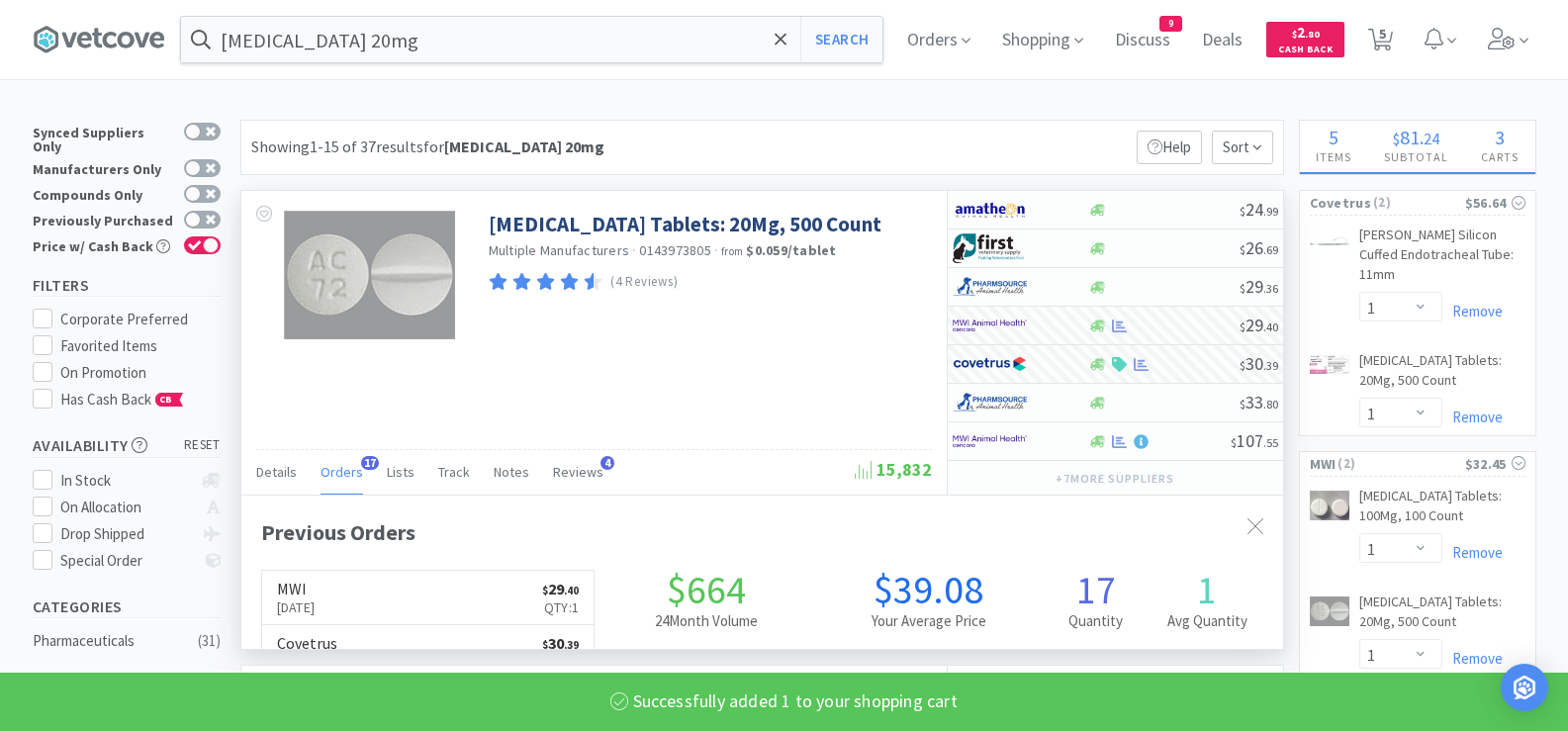
scroll to position [530, 1041]
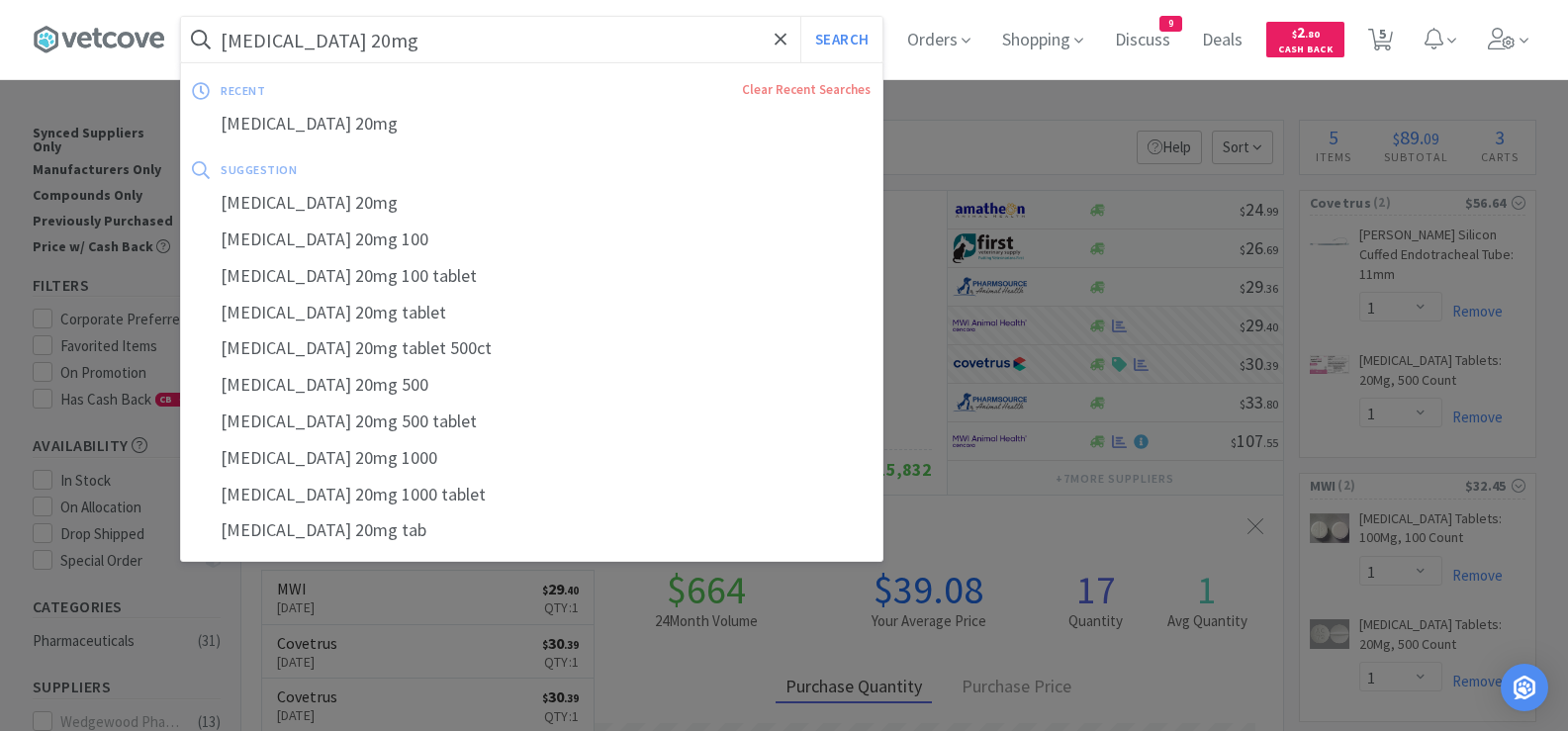
click at [447, 34] on input "[MEDICAL_DATA] 20mg" at bounding box center [532, 40] width 702 height 46
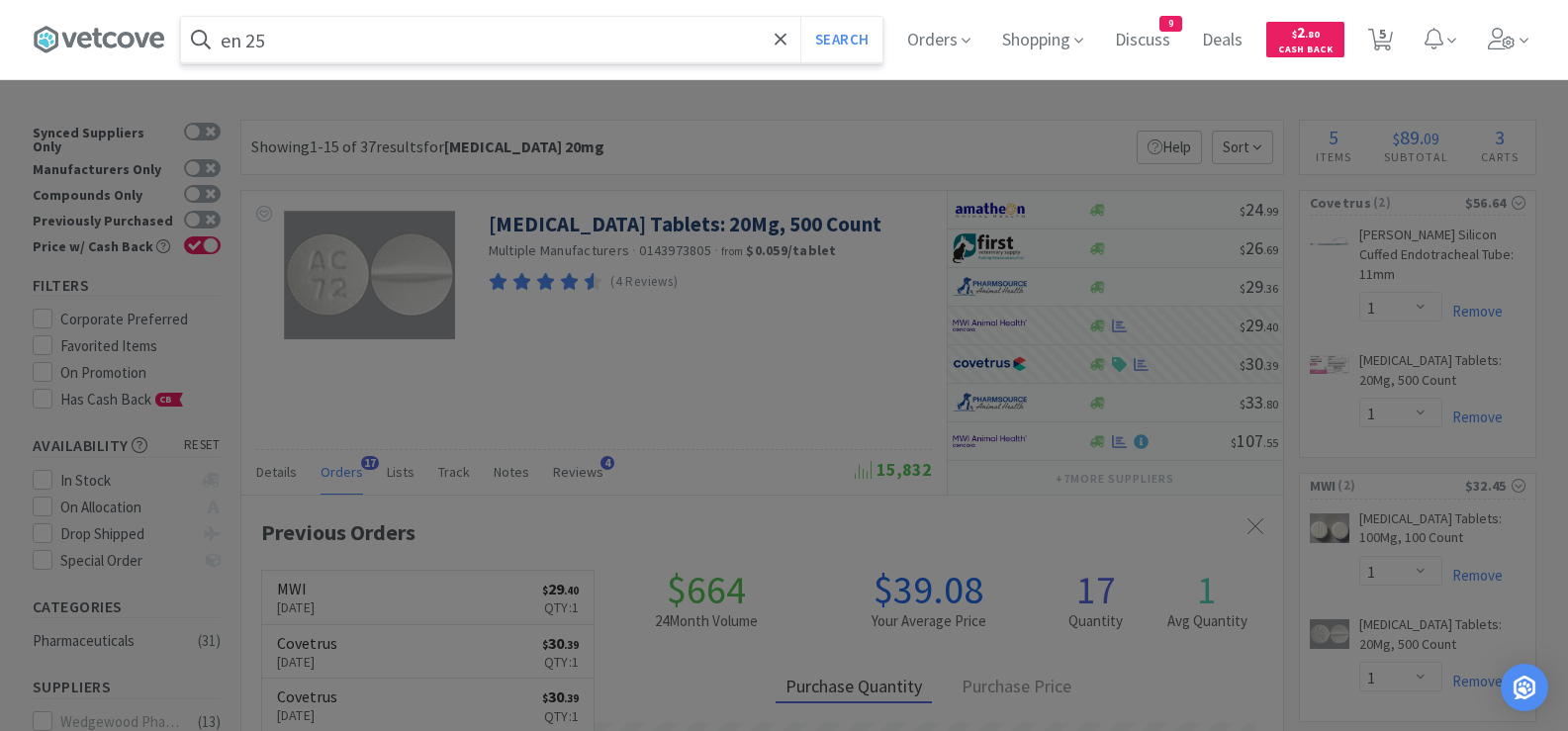
type input "en 25"
click at [801, 17] on button "Search" at bounding box center [842, 40] width 82 height 46
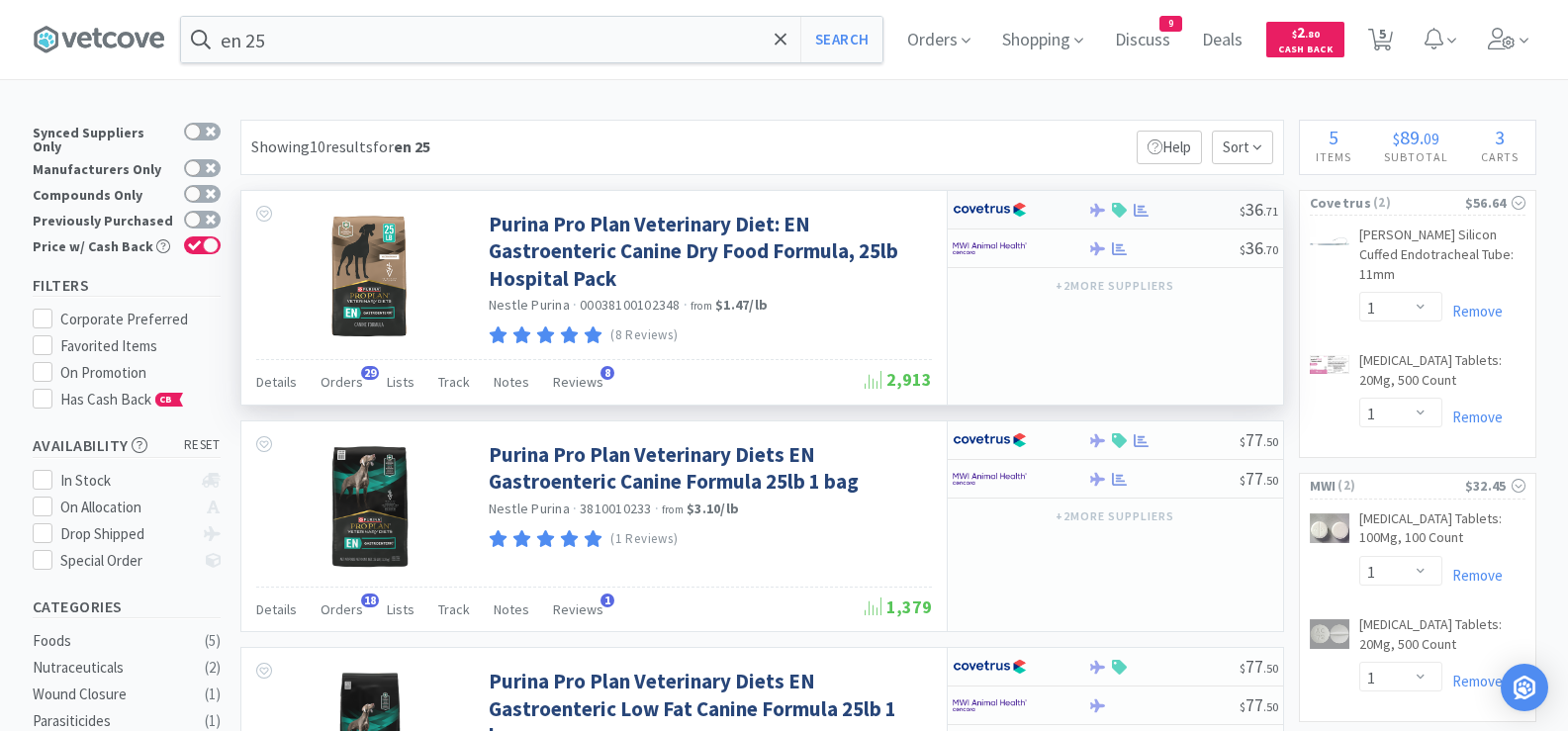
click at [1153, 211] on div at bounding box center [1164, 210] width 151 height 15
select select "1"
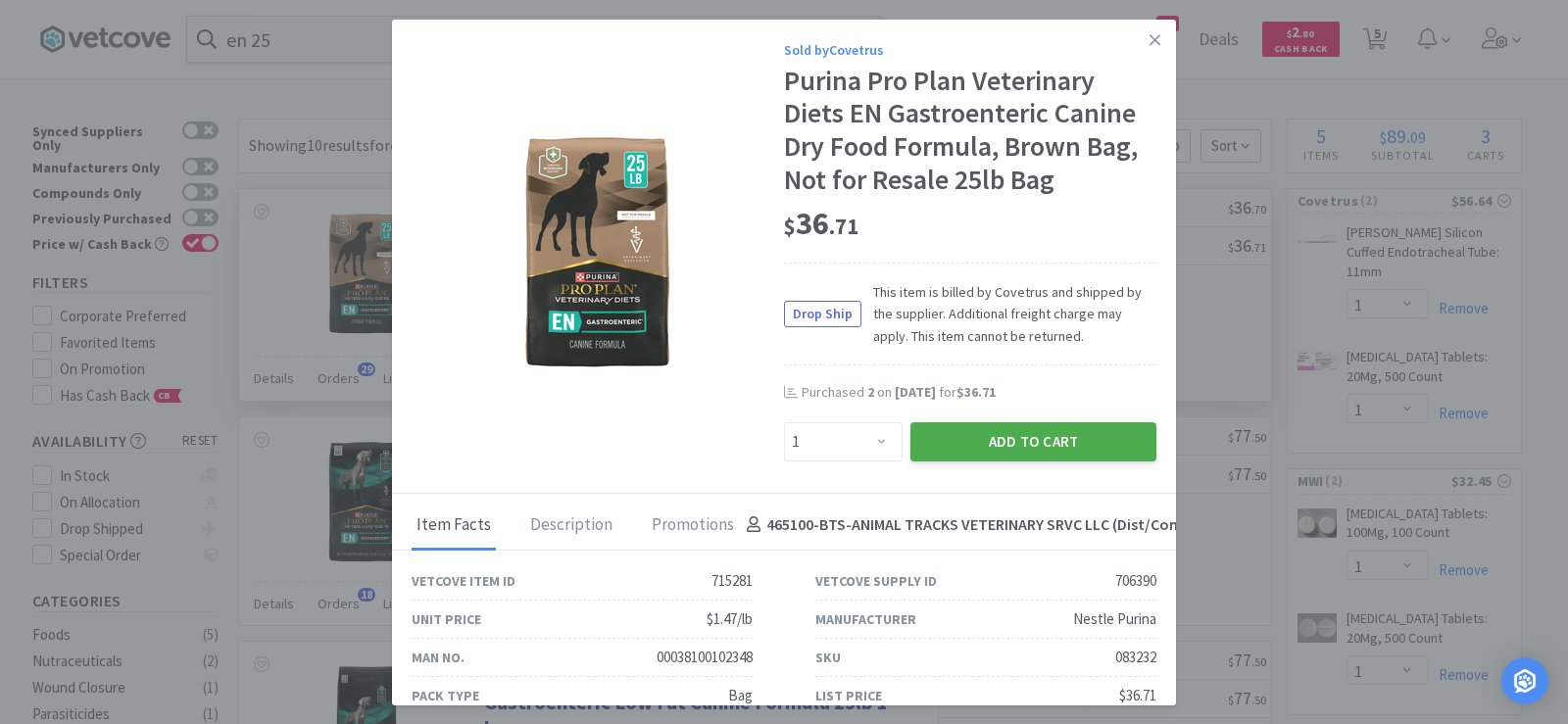
click at [992, 442] on button "Add to Cart" at bounding box center [1034, 442] width 246 height 39
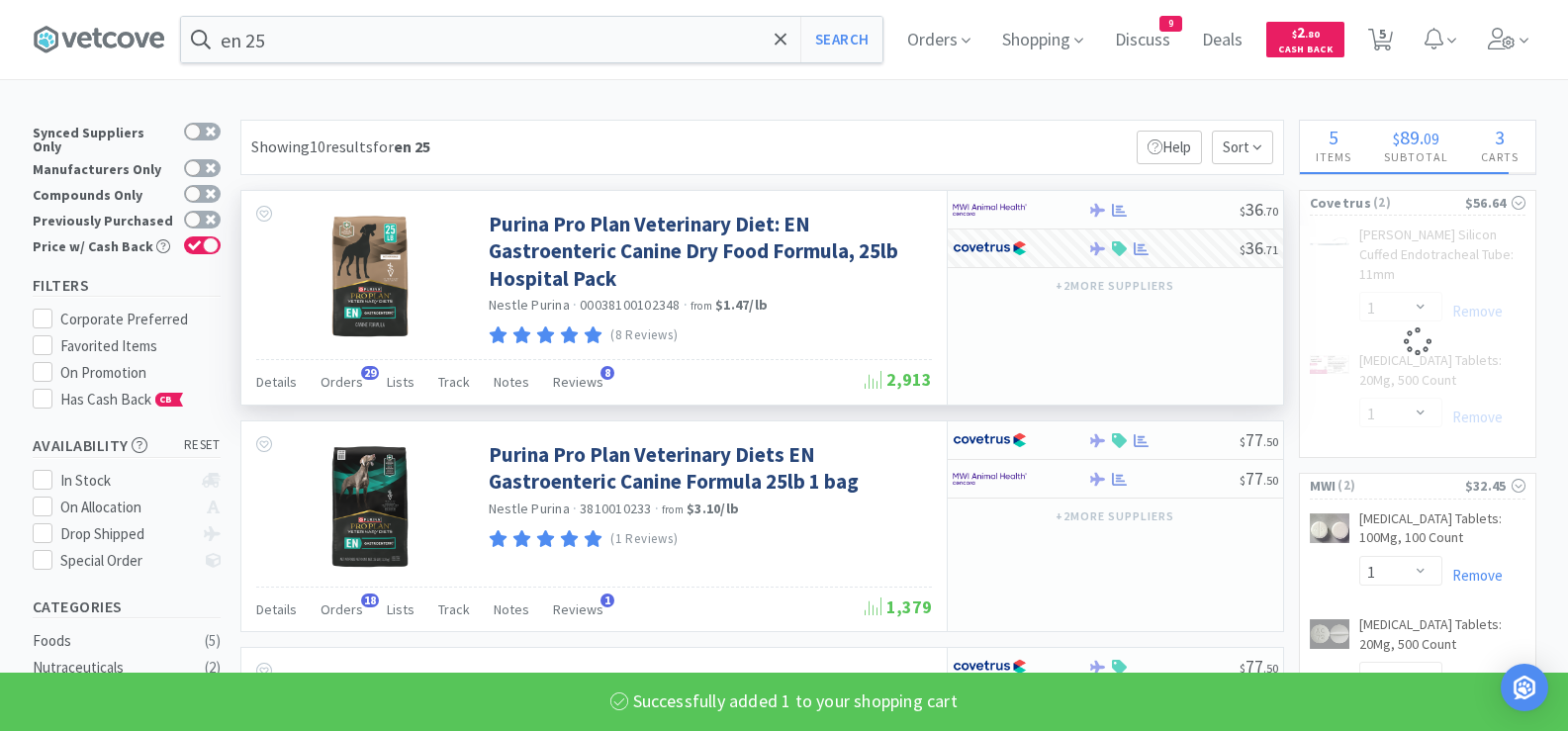
select select "1"
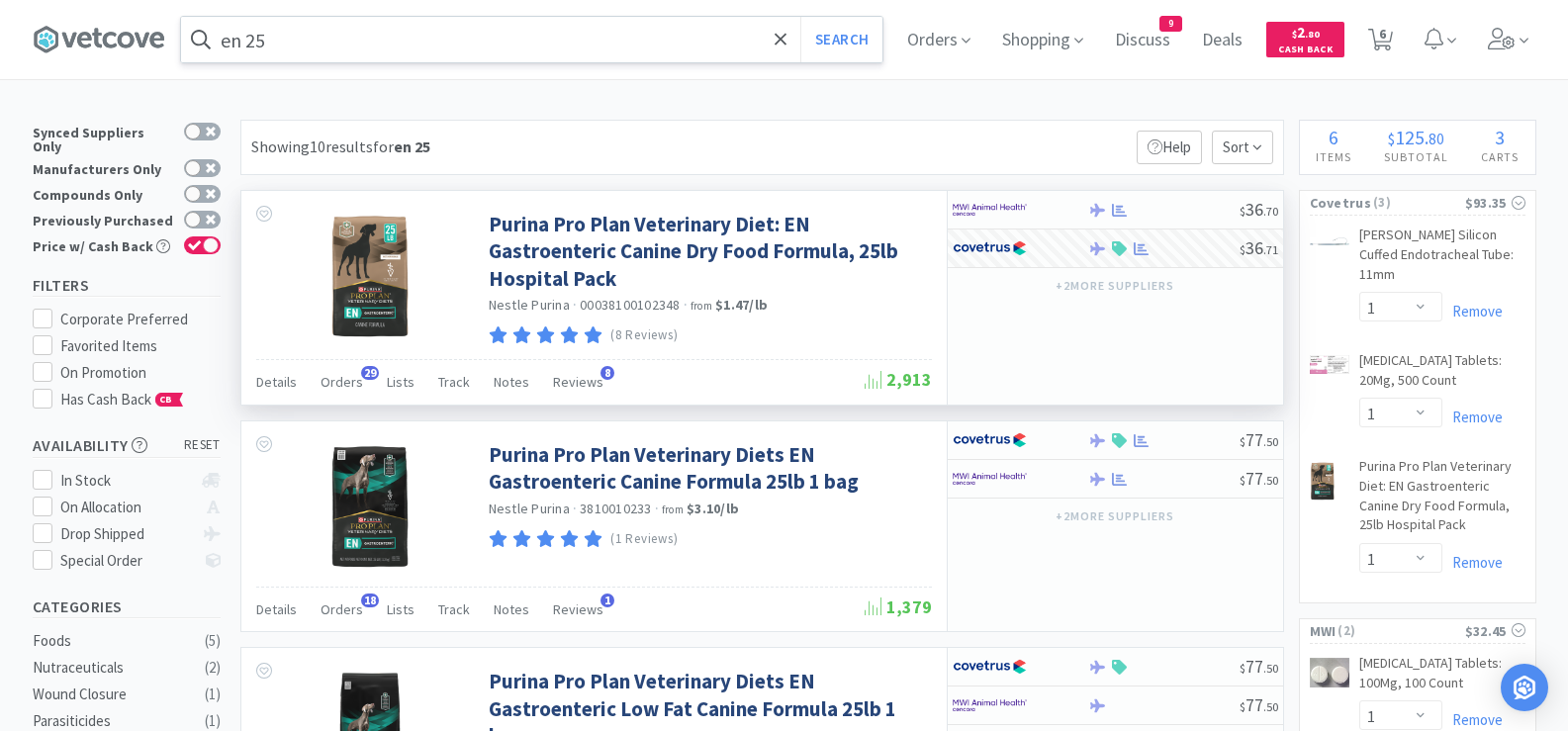
click at [567, 48] on input "en 25" at bounding box center [532, 40] width 702 height 46
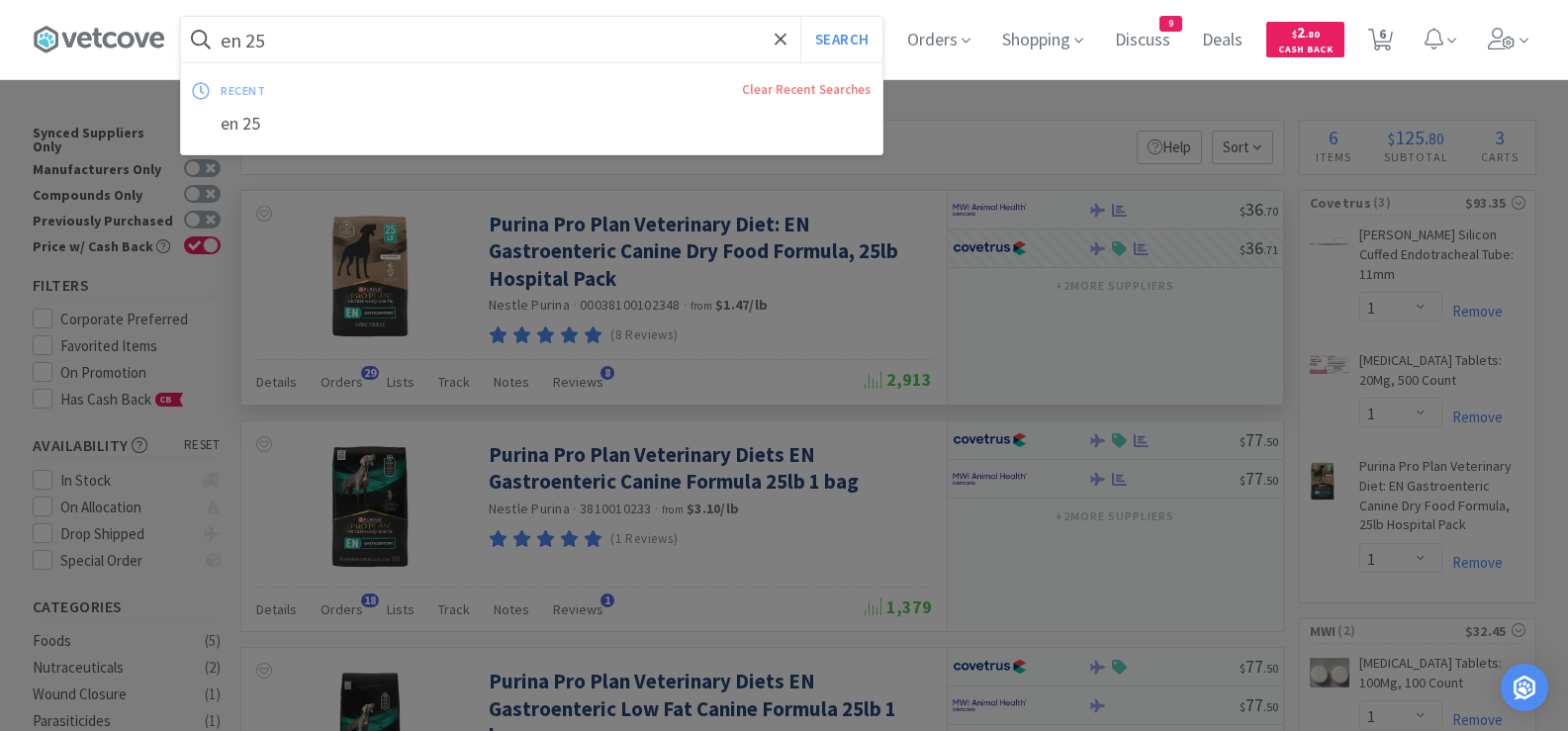
paste input "[MEDICAL_DATA] 22.7"
type input "[MEDICAL_DATA] 22.7"
click at [856, 41] on button "Search" at bounding box center [842, 40] width 82 height 46
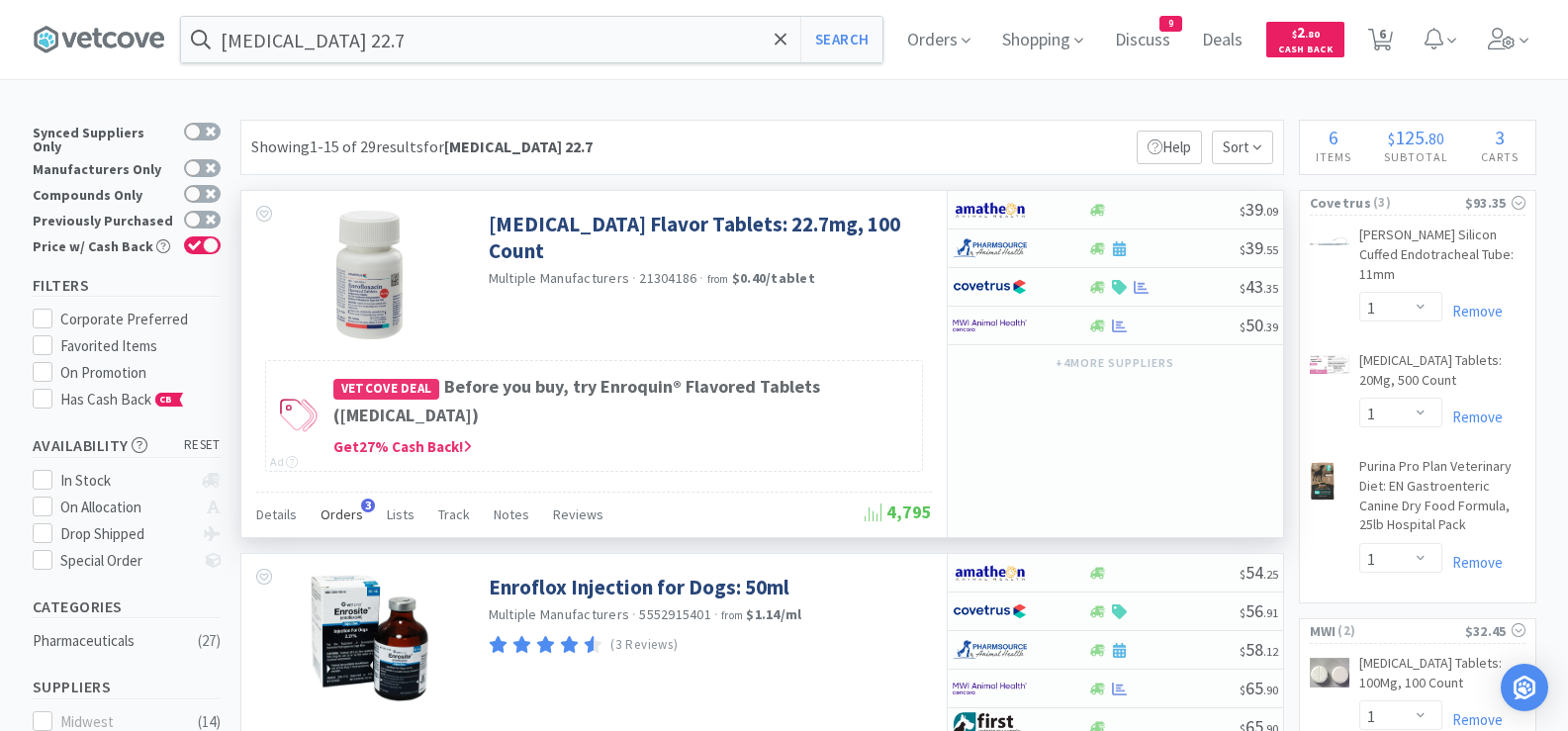
click at [341, 510] on span "Orders" at bounding box center [342, 514] width 43 height 18
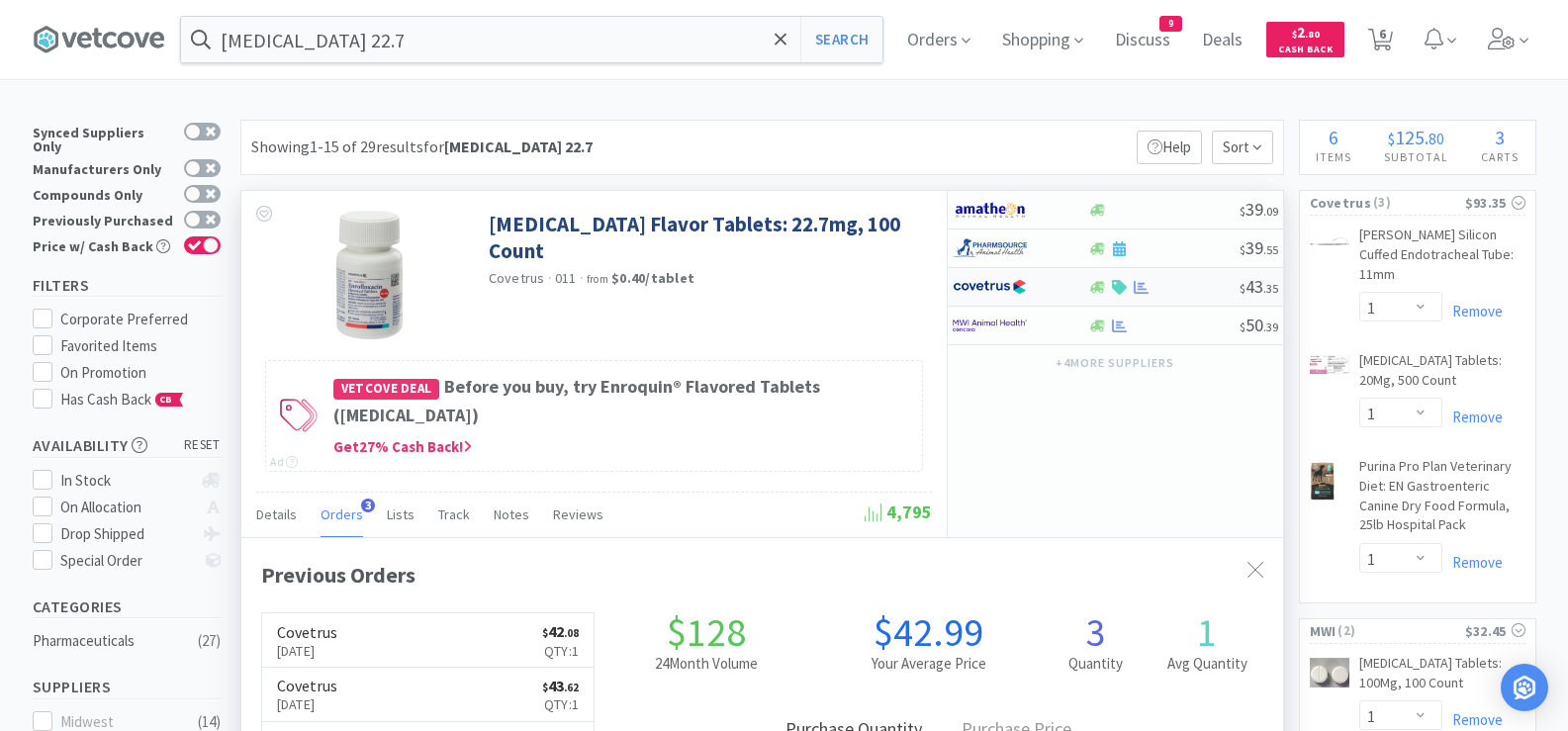
click at [1184, 298] on div "$ 43 . 35" at bounding box center [1116, 287] width 336 height 39
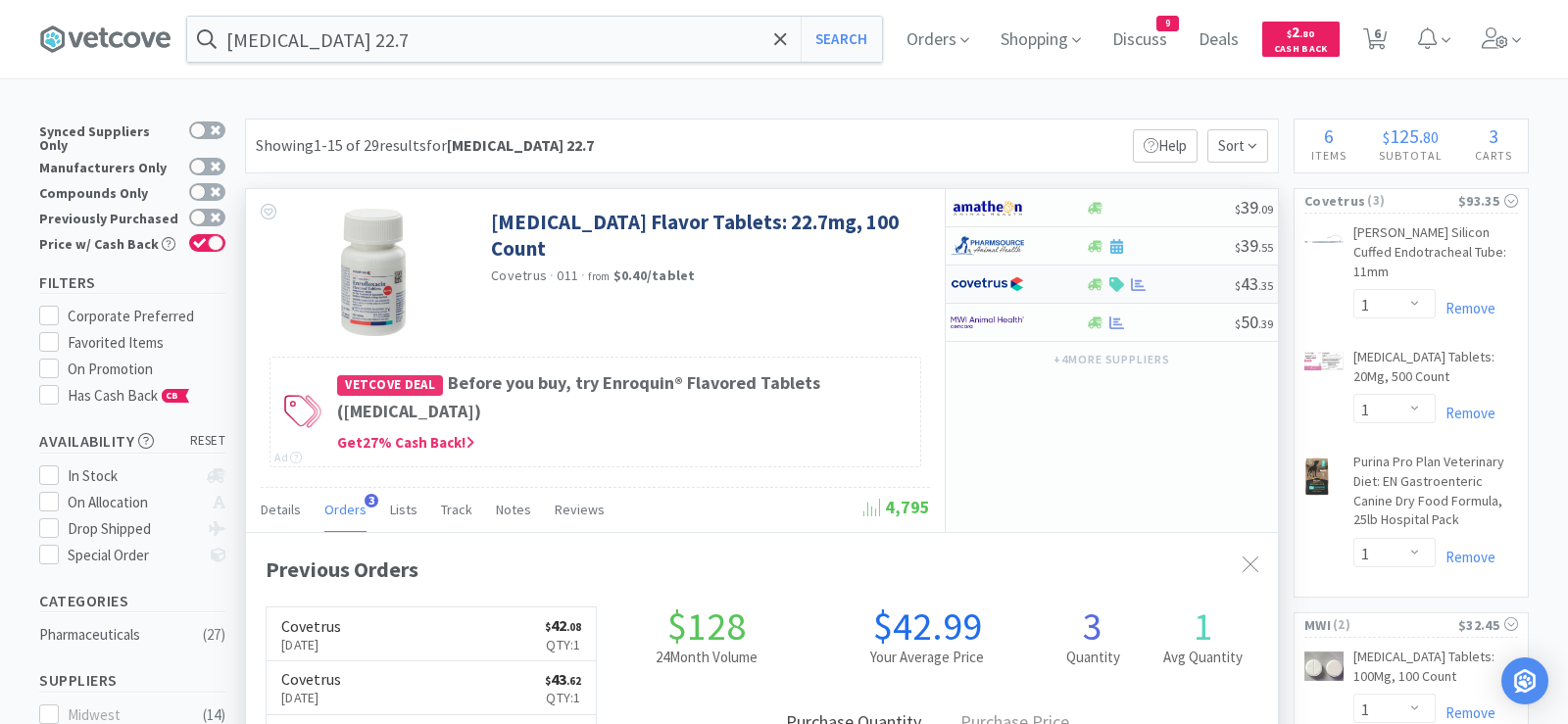
select select "1"
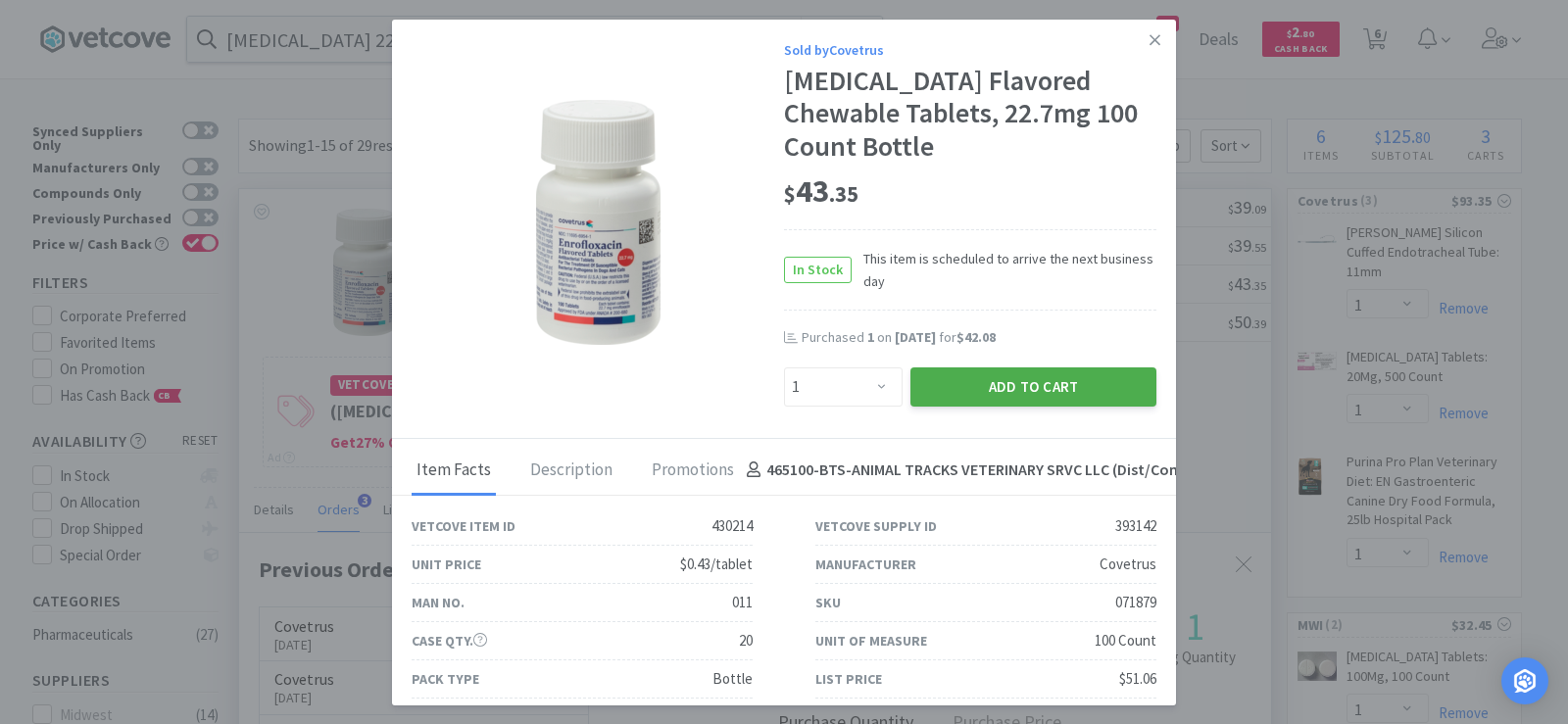
click at [1045, 393] on button "Add to Cart" at bounding box center [1034, 387] width 246 height 39
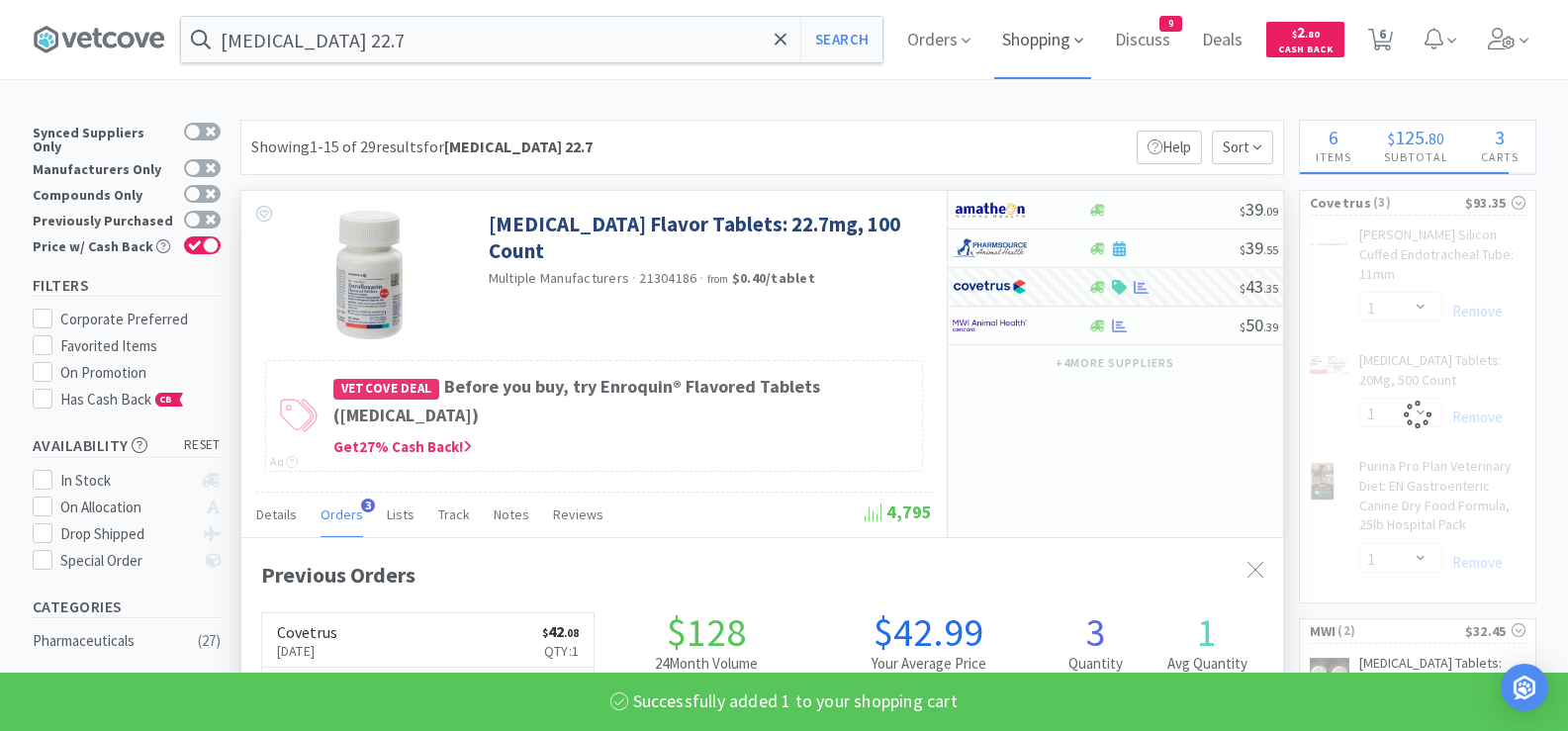
select select "1"
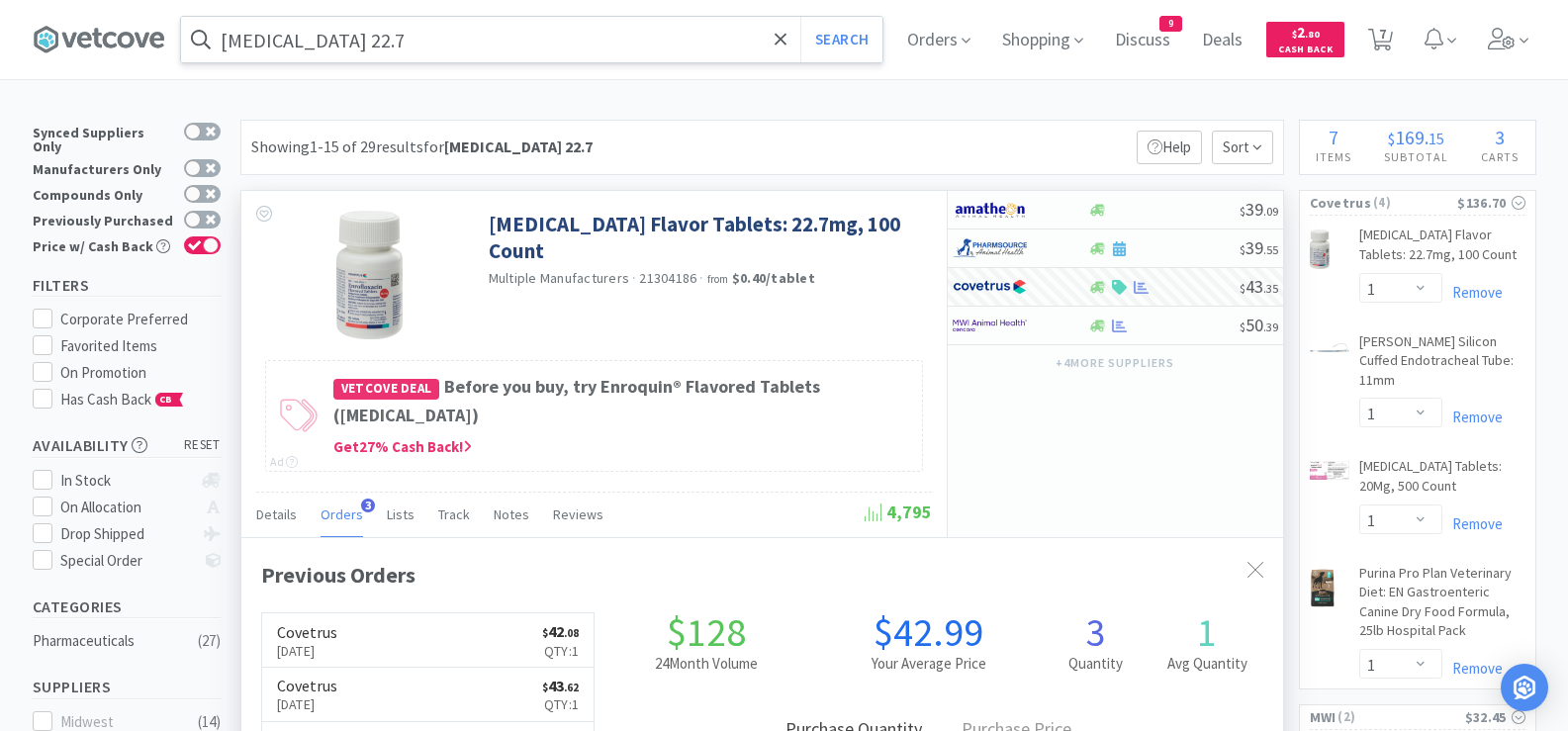
click at [560, 45] on input "[MEDICAL_DATA] 22.7" at bounding box center [532, 40] width 702 height 46
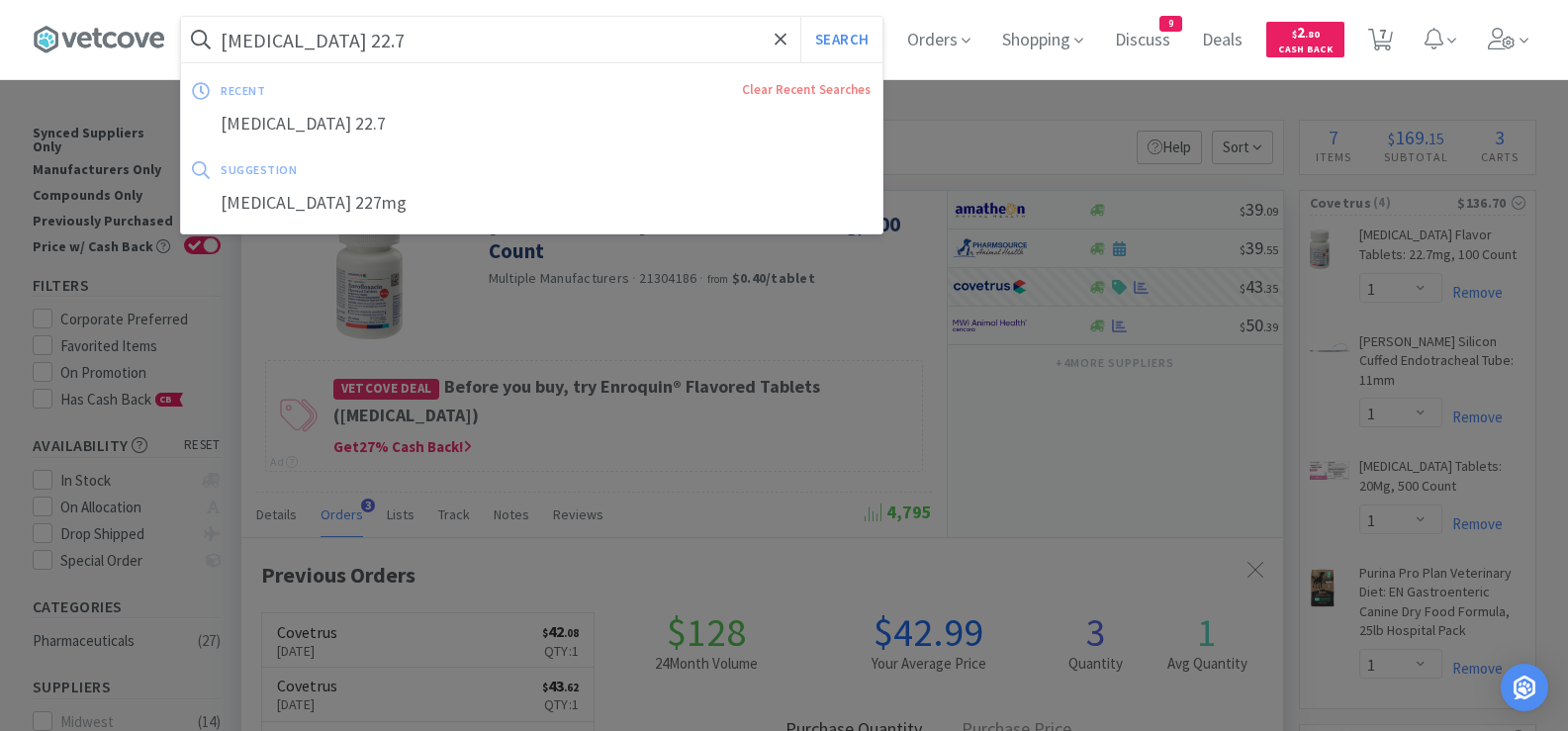
paste input "[MEDICAL_DATA] Suspension"
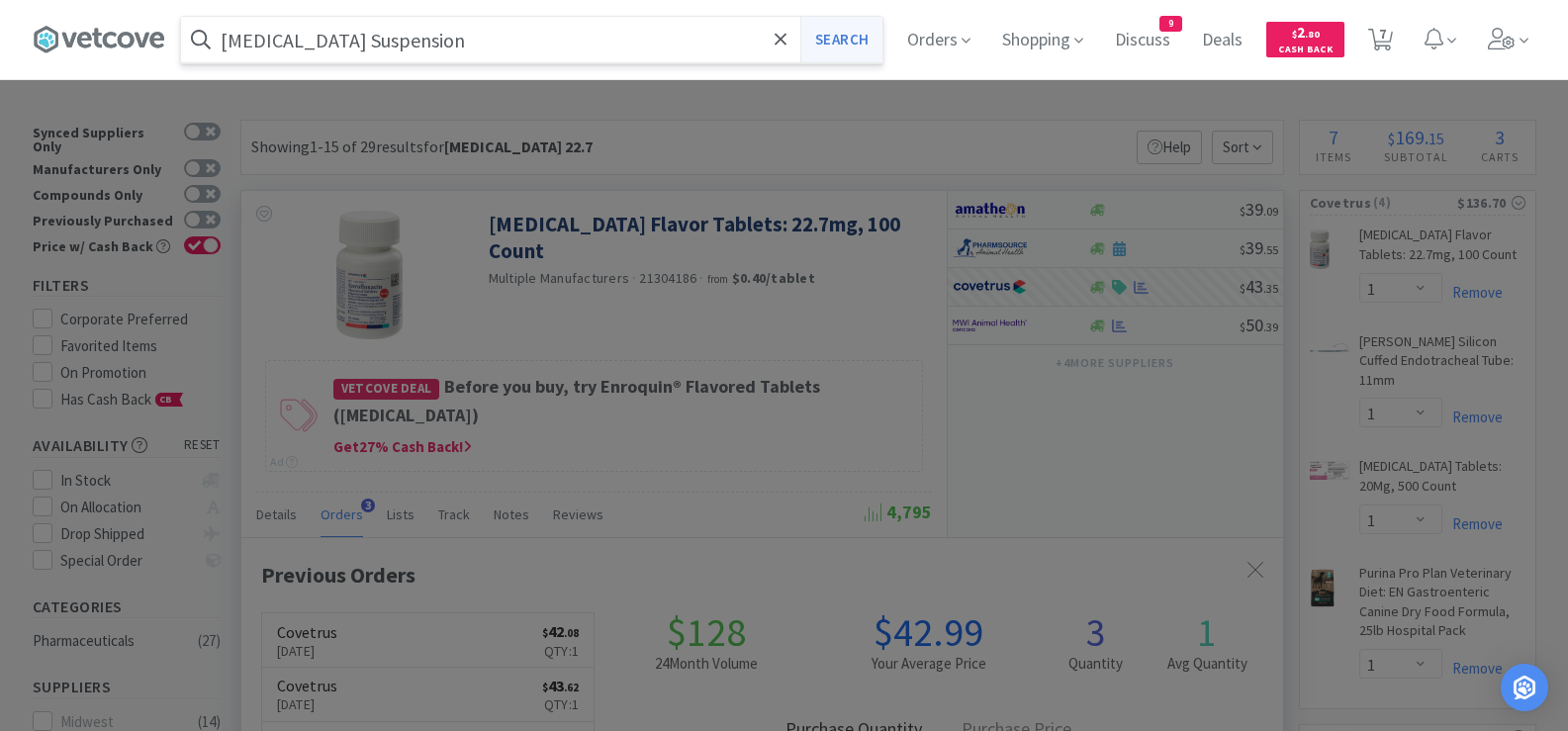
type input "[MEDICAL_DATA] Suspension"
click at [869, 43] on button "Search" at bounding box center [842, 40] width 82 height 46
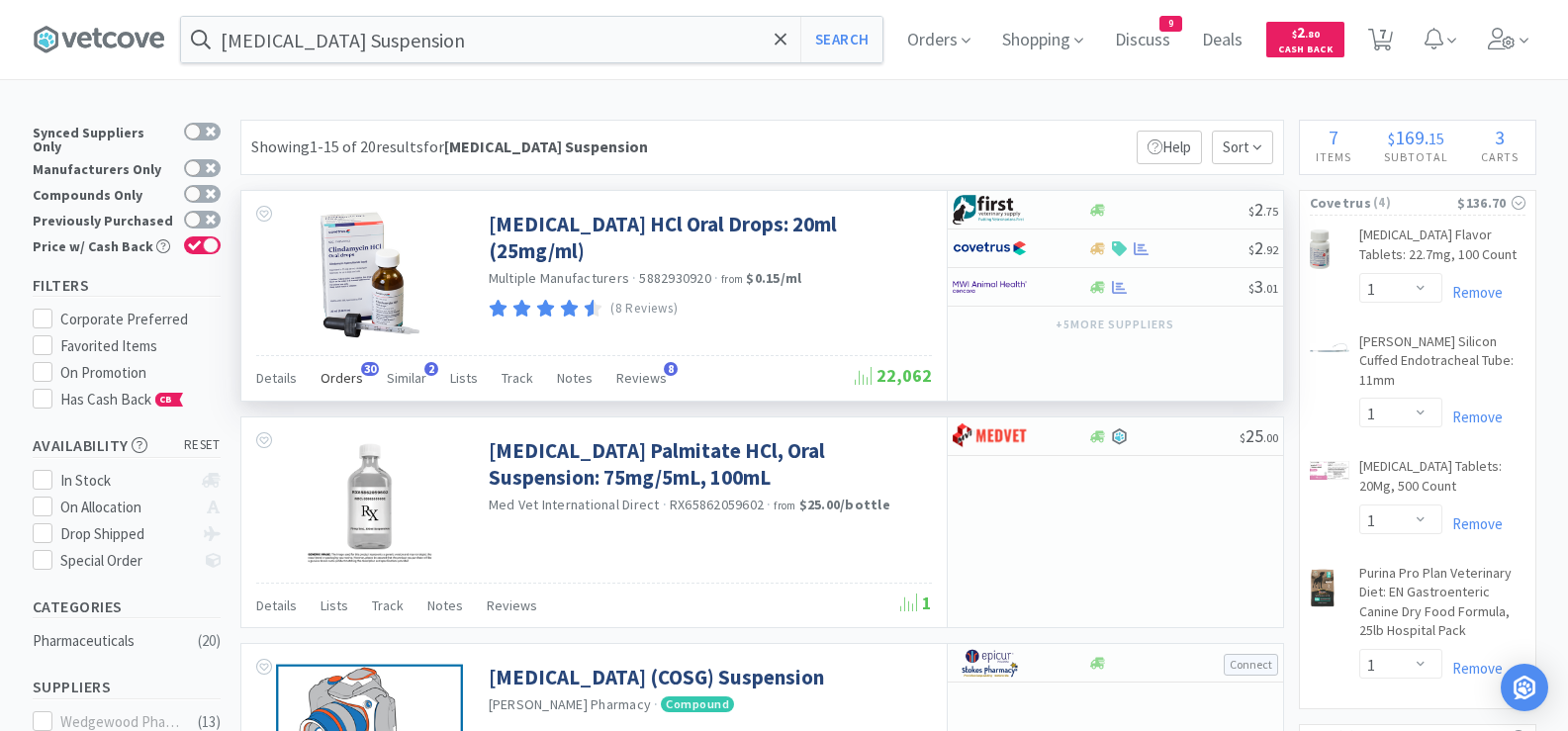
click at [342, 379] on span "Orders" at bounding box center [342, 377] width 43 height 18
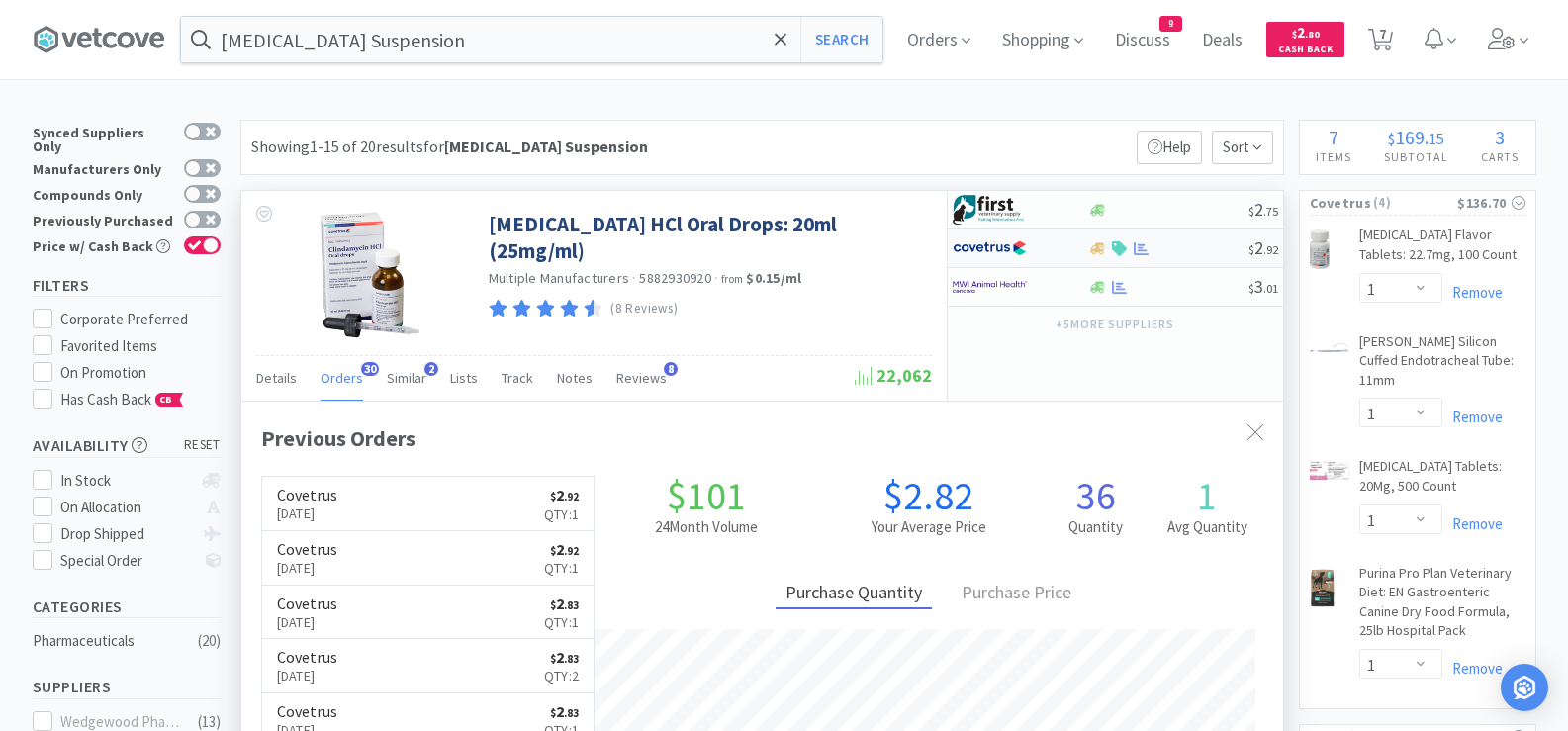
scroll to position [530, 1041]
click at [1184, 251] on div at bounding box center [1168, 248] width 160 height 15
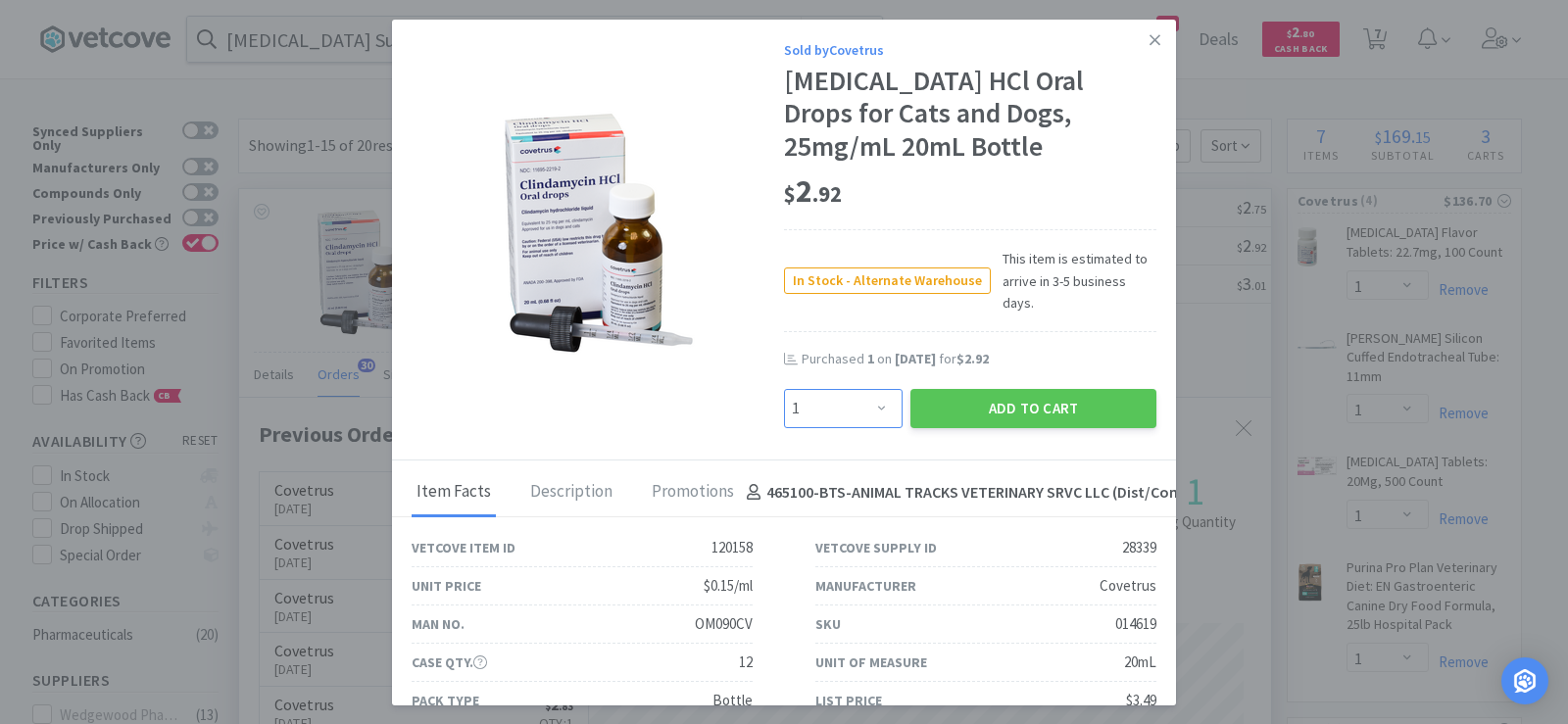
click at [855, 389] on select "Enter Quantity 1 2 3 4 5 6 7 8 9 10 11 12 13 14 15 16 17 18 19 20 Enter Quantity" at bounding box center [844, 408] width 118 height 39
select select "2"
click at [784, 389] on select "Enter Quantity 1 2 3 4 5 6 7 8 9 10 11 12 13 14 15 16 17 18 19 20 Enter Quantity" at bounding box center [844, 408] width 118 height 39
click at [954, 394] on button "Add to Cart" at bounding box center [1034, 408] width 246 height 39
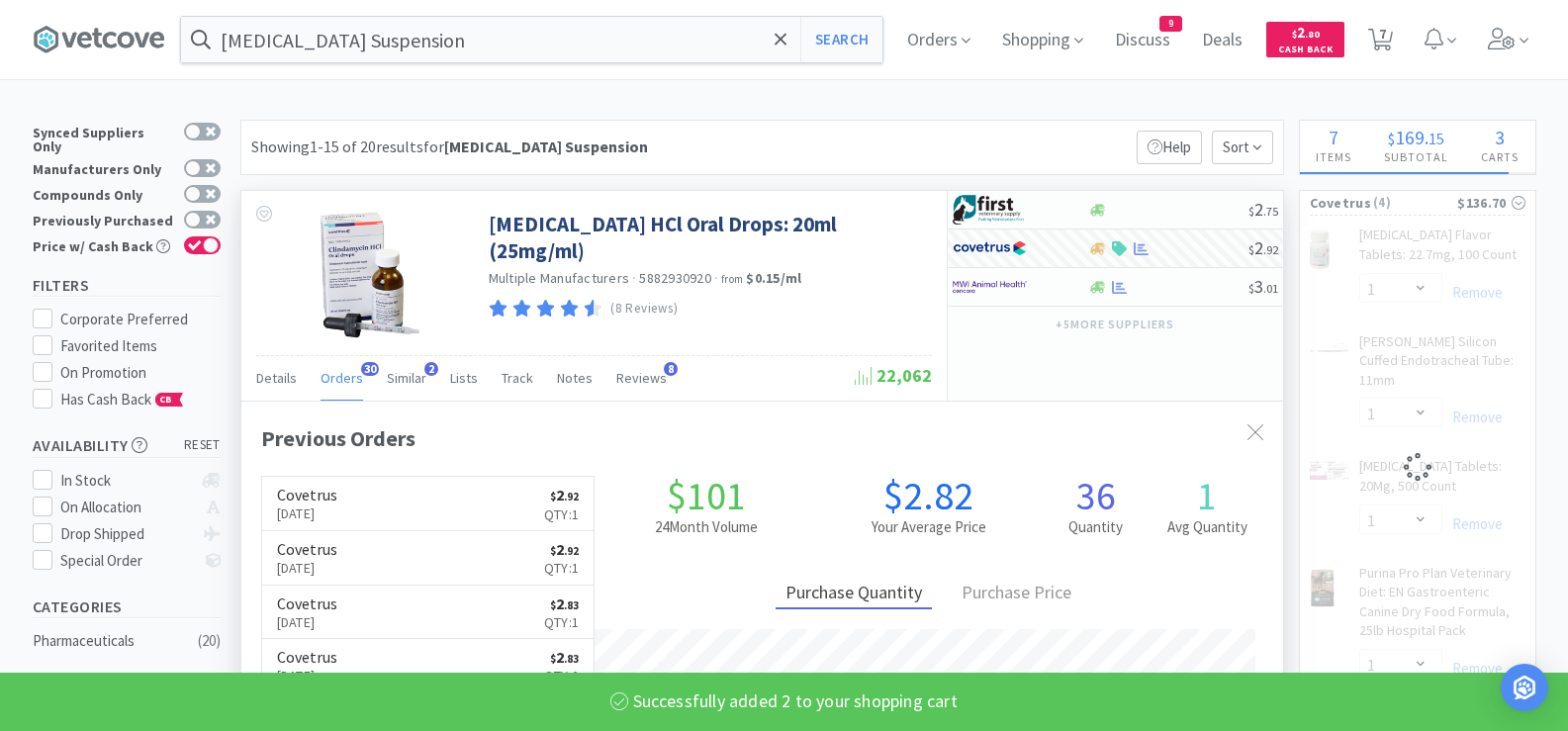
select select "2"
select select "1"
